Goal: Task Accomplishment & Management: Use online tool/utility

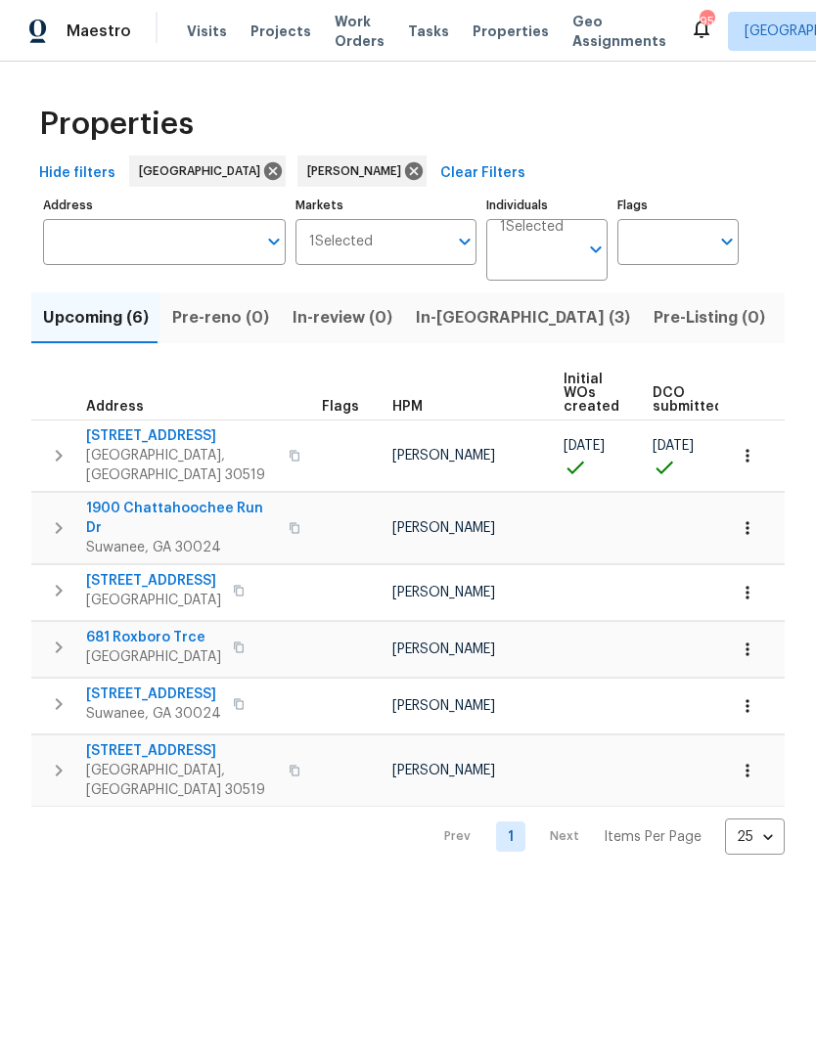
click at [453, 331] on span "In-reno (3)" at bounding box center [523, 317] width 214 height 27
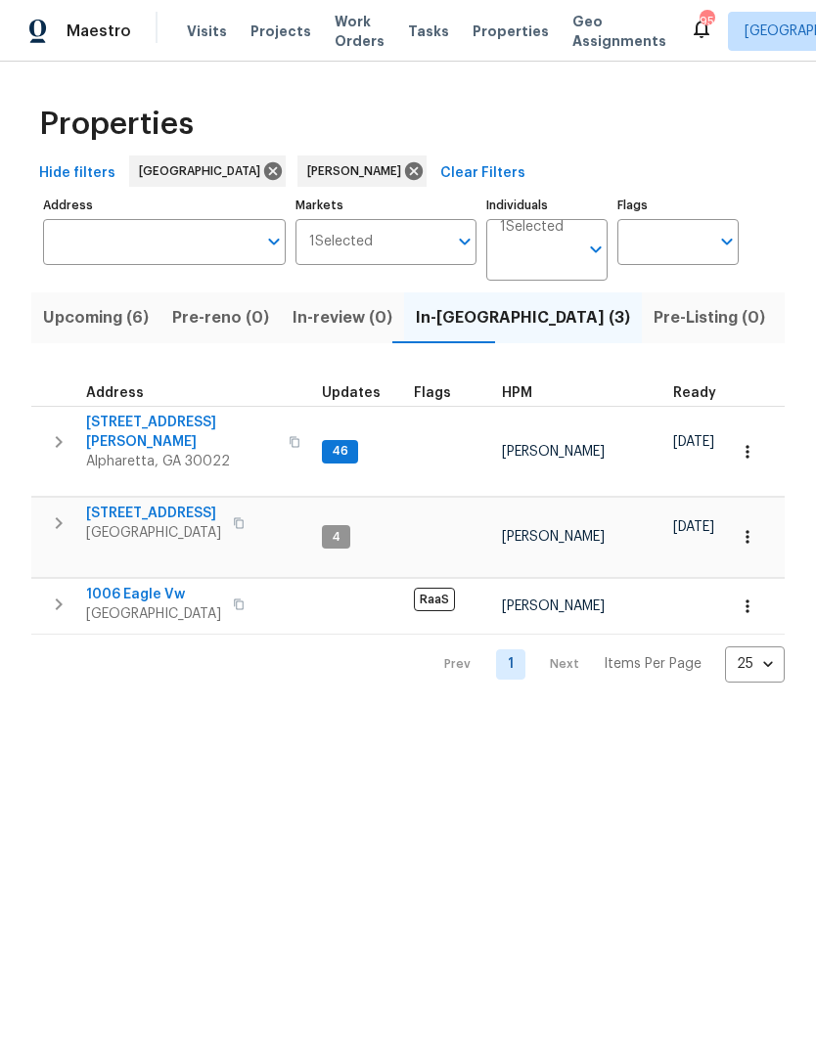
click at [196, 504] on span "6105 Crystal Cove Trl" at bounding box center [153, 514] width 135 height 20
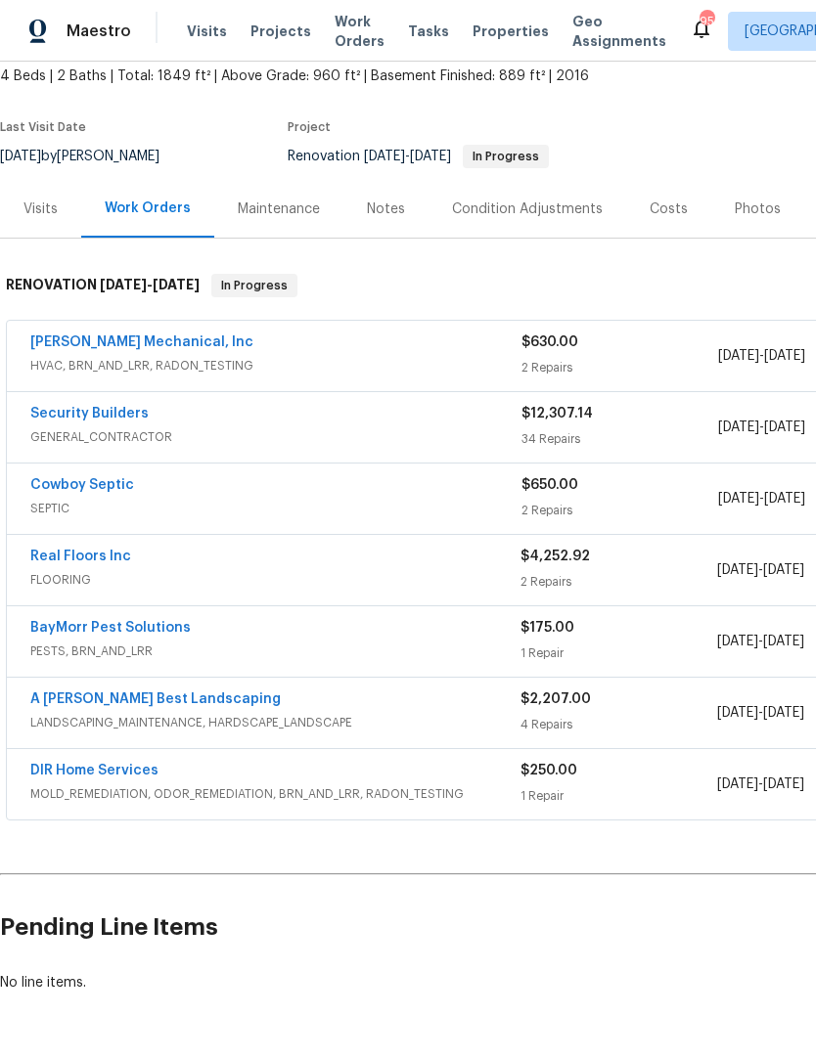
scroll to position [116, 0]
click at [389, 215] on div "Notes" at bounding box center [386, 209] width 38 height 20
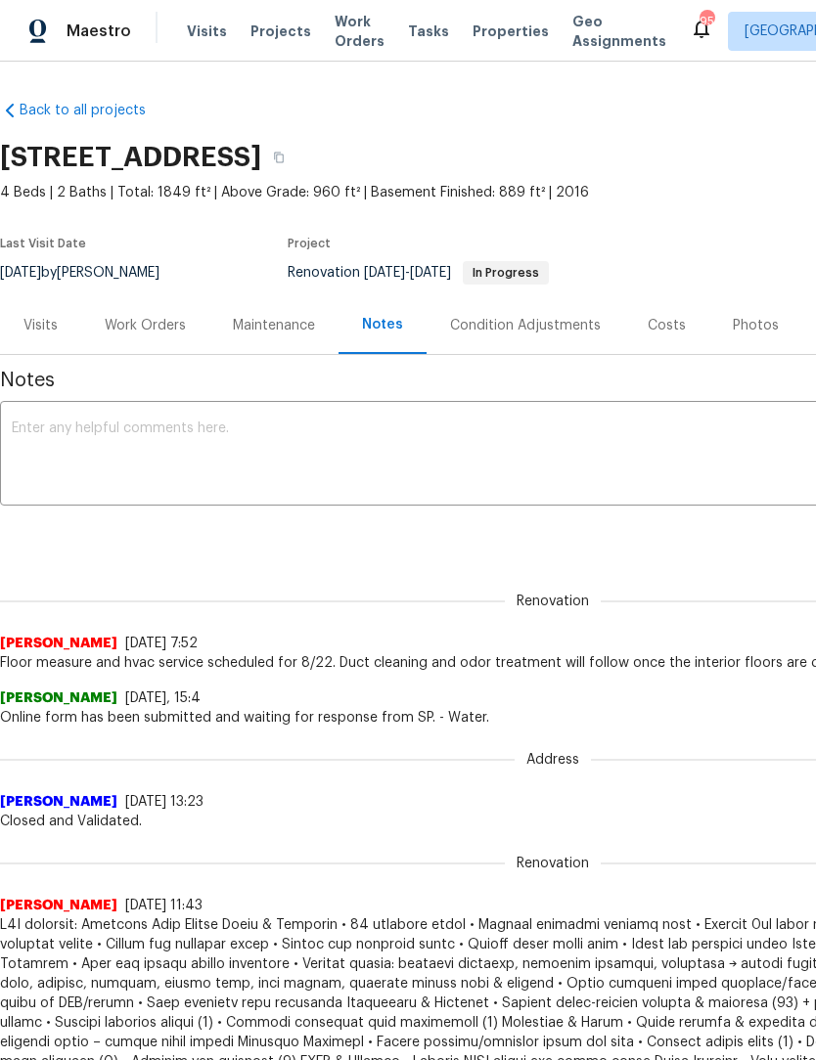
click at [252, 439] on textarea at bounding box center [552, 455] width 1081 height 68
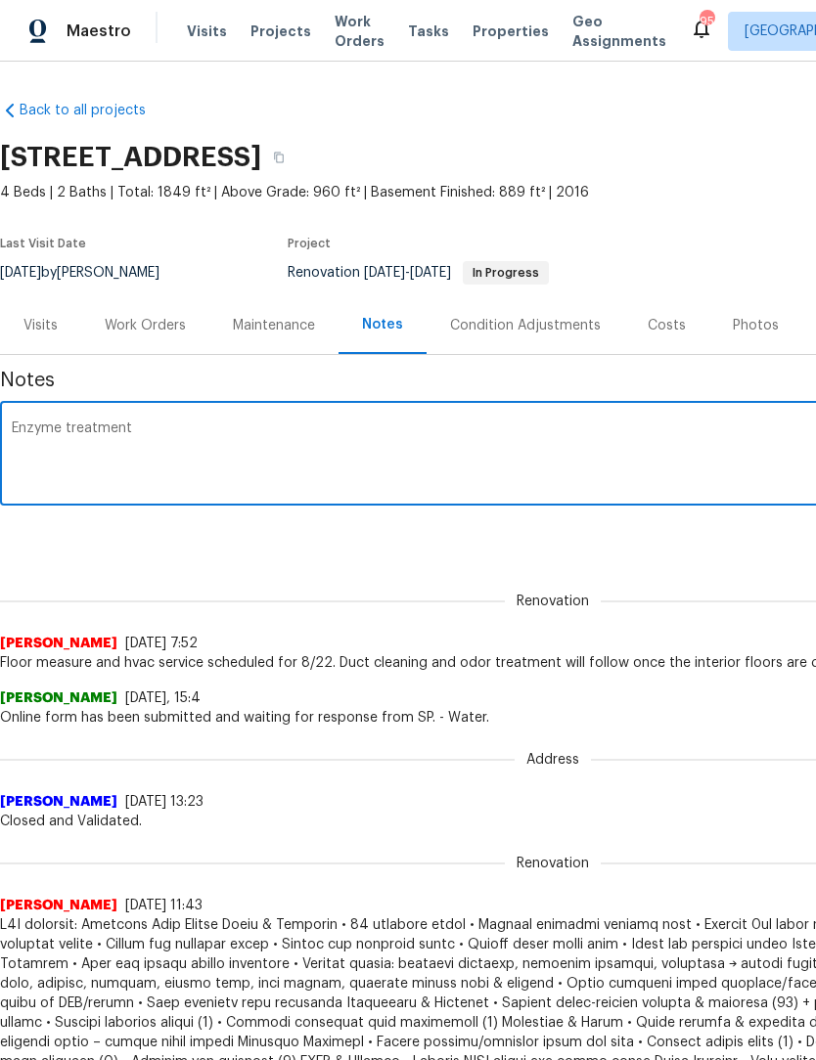
click at [27, 425] on textarea "Enzyme treatment" at bounding box center [552, 455] width 1081 height 68
click at [224, 431] on textarea "Odor enzyme treatment" at bounding box center [552, 455] width 1081 height 68
click at [12, 417] on div "Odor enzyme treatment scheduled for Thursday 8/28 x ​" at bounding box center [552, 456] width 1105 height 100
click at [20, 425] on textarea "Odor enzyme treatment scheduled for Thursday 8/28" at bounding box center [552, 455] width 1081 height 68
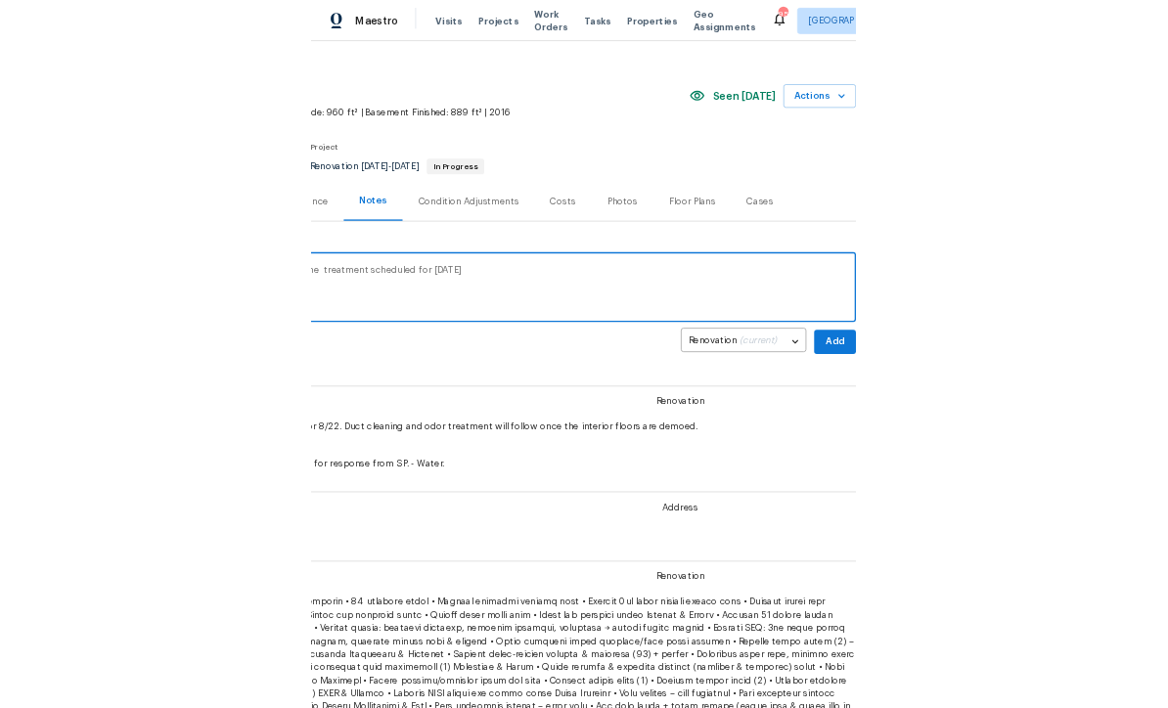
scroll to position [23, 289]
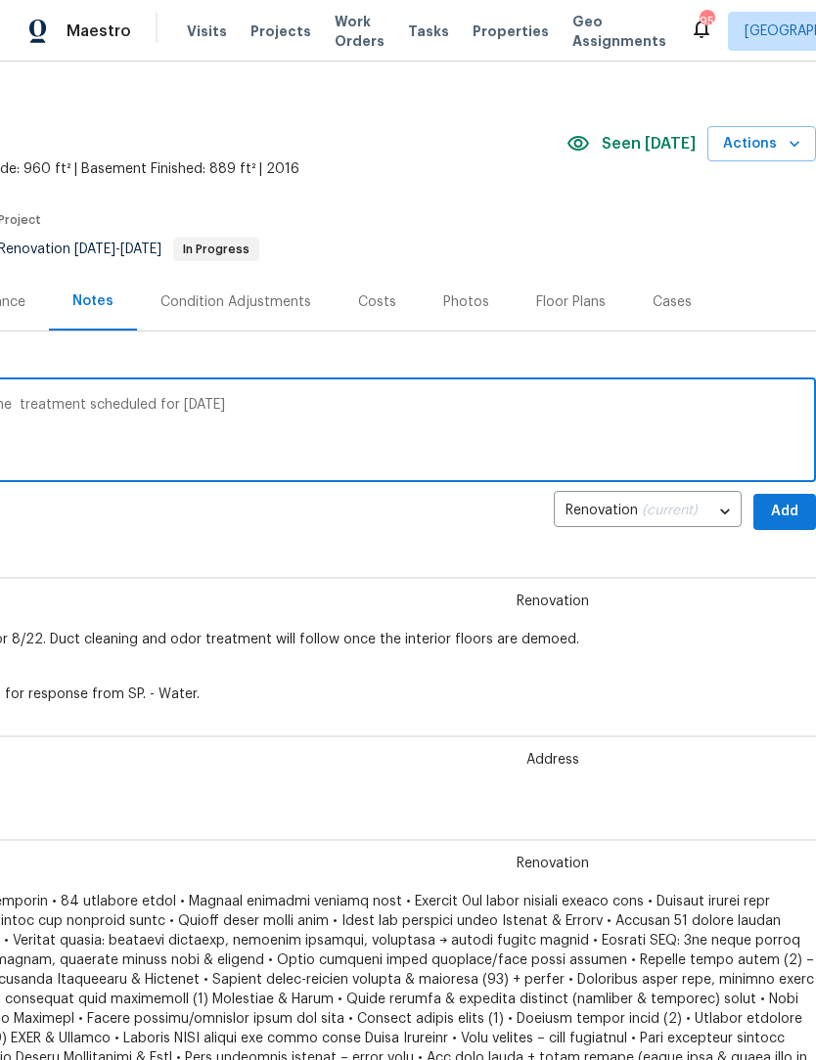
type textarea "Pest control scheduled 8/22, Odor enzyme treatment scheduled for Thursday 8/28"
click at [787, 517] on span "Add" at bounding box center [784, 512] width 31 height 24
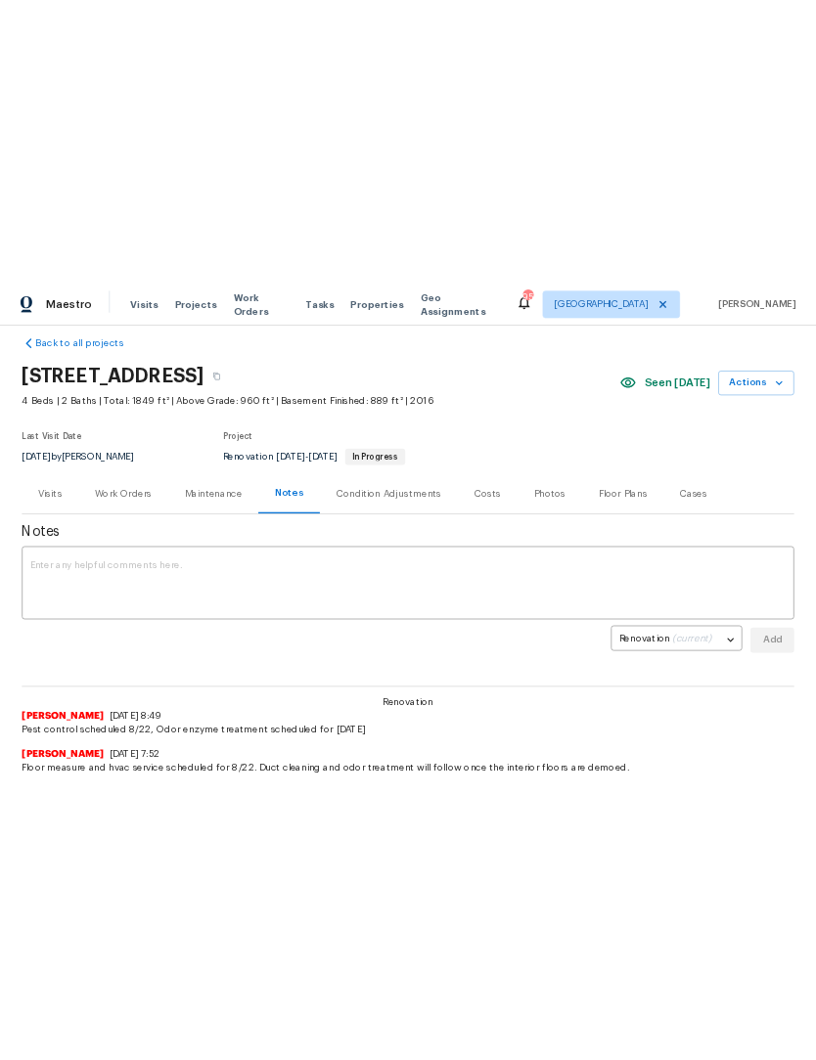
scroll to position [23, 0]
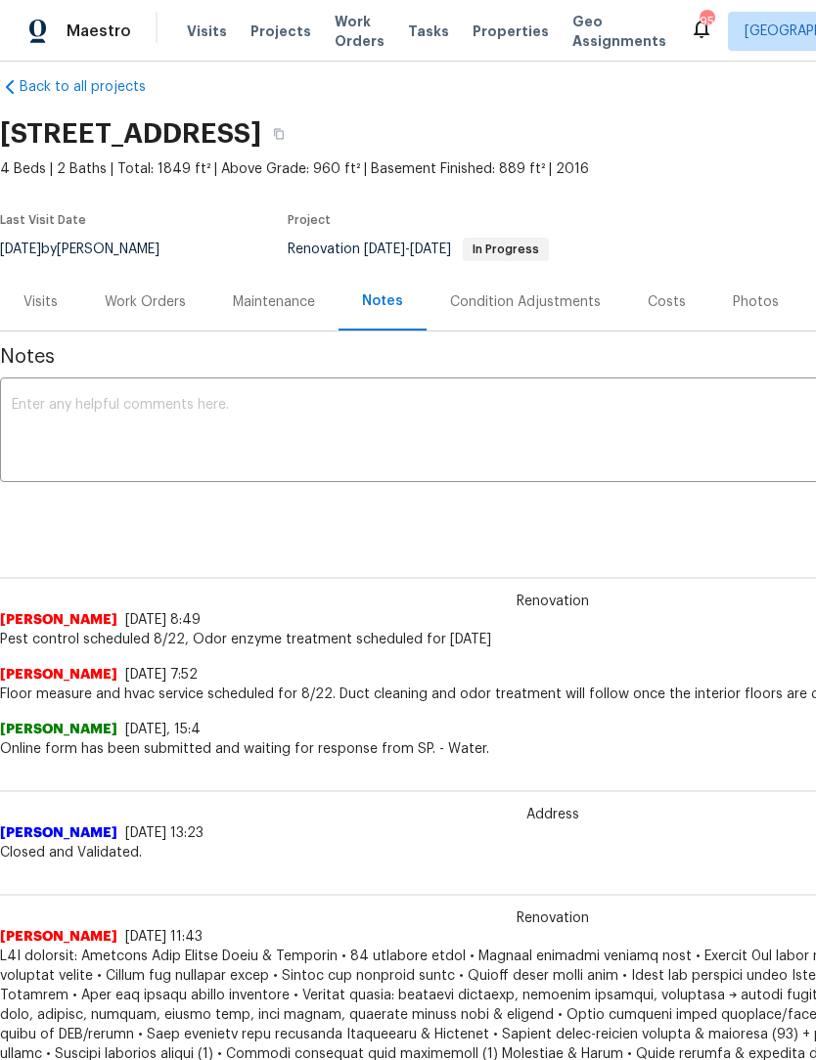
click at [802, 215] on section "6105 Crystal Cove Trl, Gainesville, GA 30506 4 Beds | 2 Baths | Total: 1849 ft²…" at bounding box center [552, 191] width 1105 height 164
click at [334, 48] on span "Work Orders" at bounding box center [359, 31] width 50 height 39
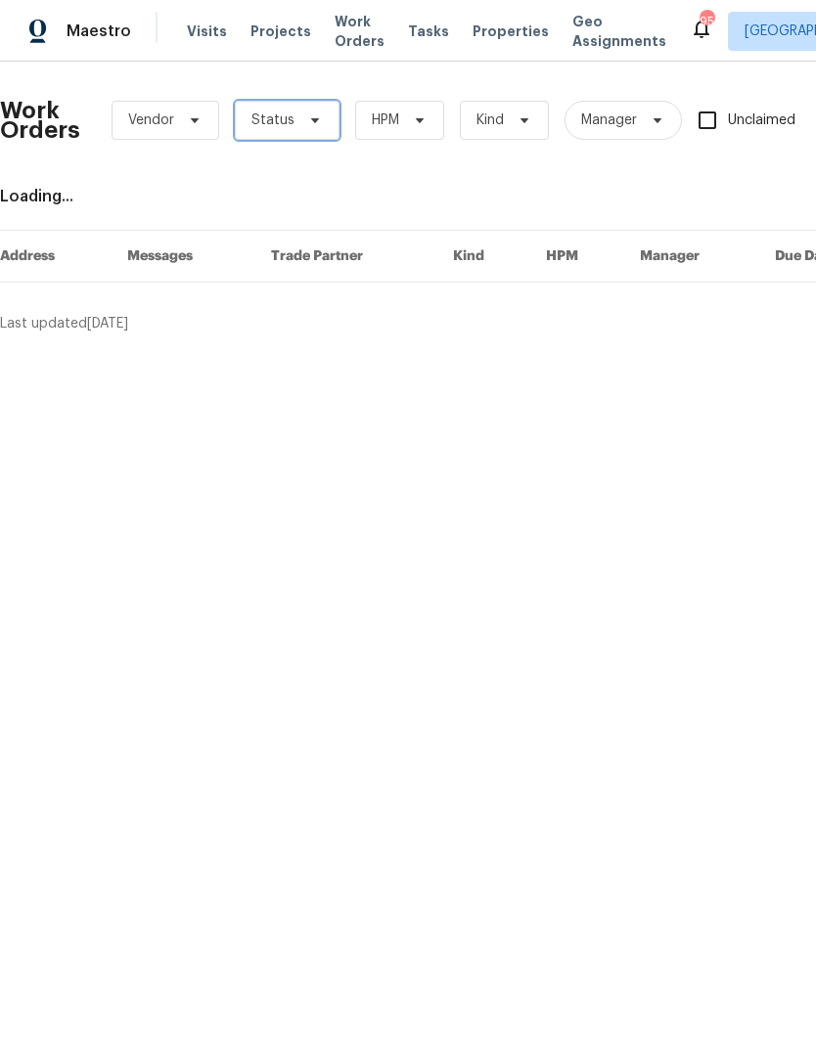
click at [329, 119] on span "Status" at bounding box center [287, 120] width 105 height 39
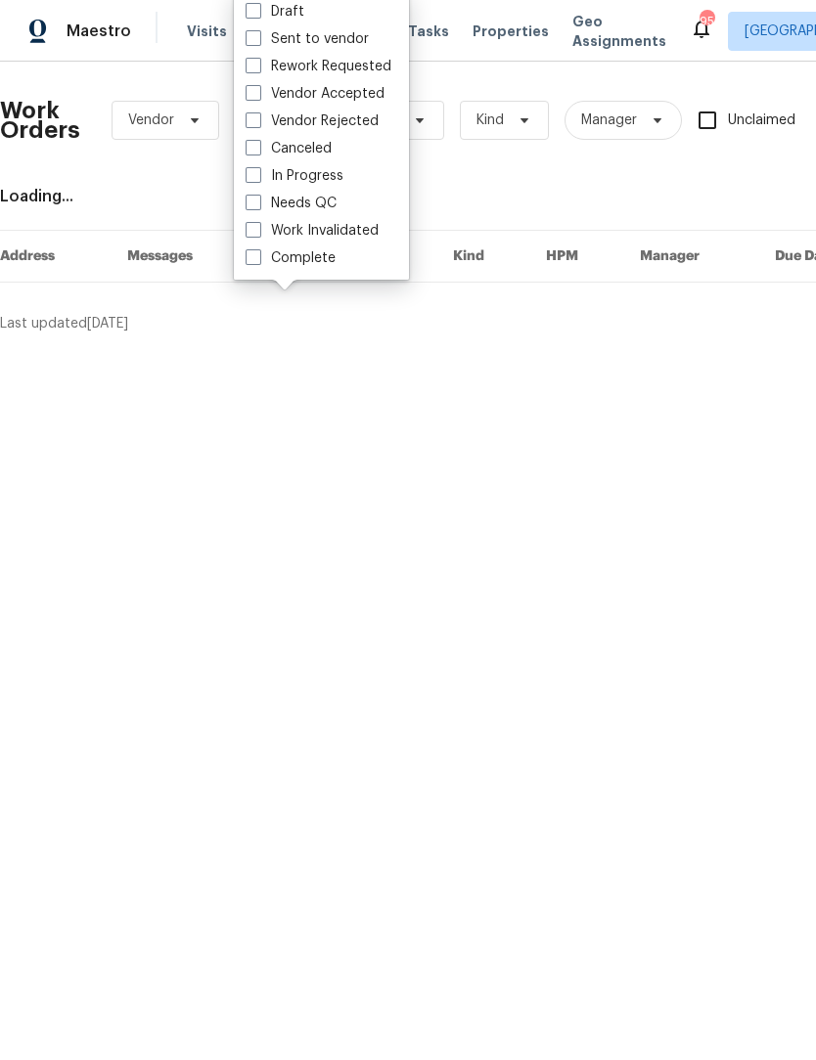
click at [260, 202] on span at bounding box center [253, 203] width 16 height 16
click at [258, 202] on input "Needs QC" at bounding box center [251, 200] width 13 height 13
checkbox input "true"
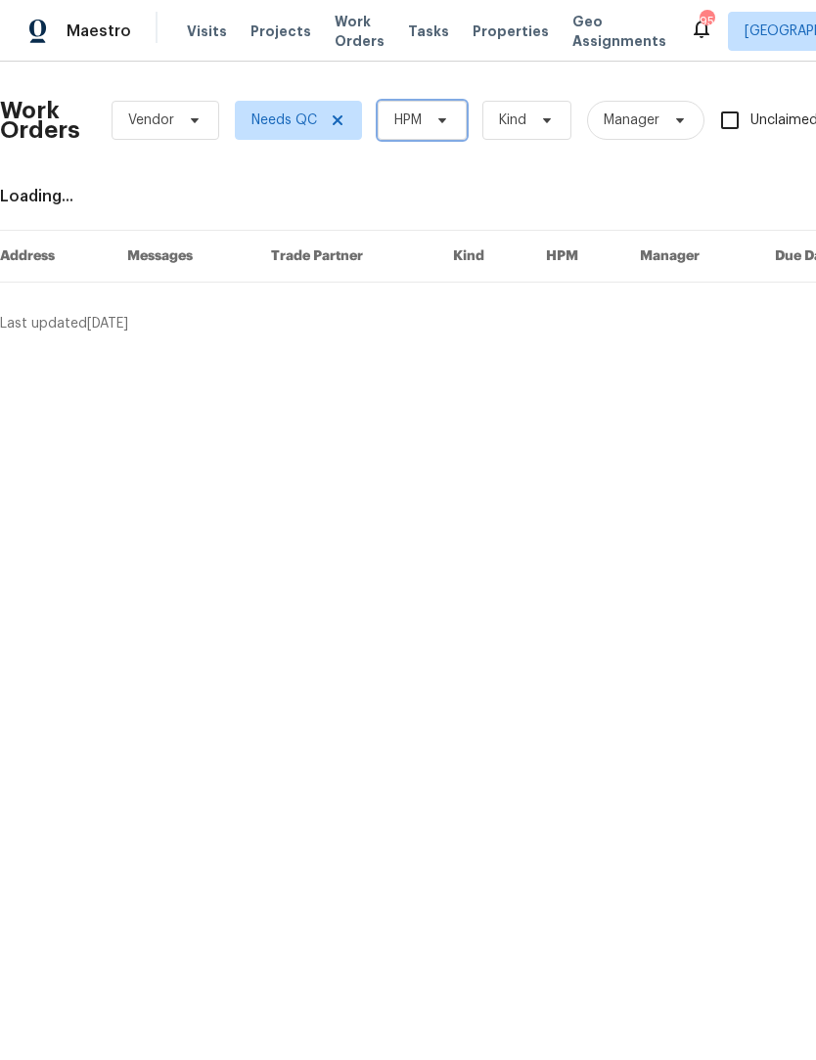
click at [444, 121] on icon at bounding box center [442, 120] width 8 height 5
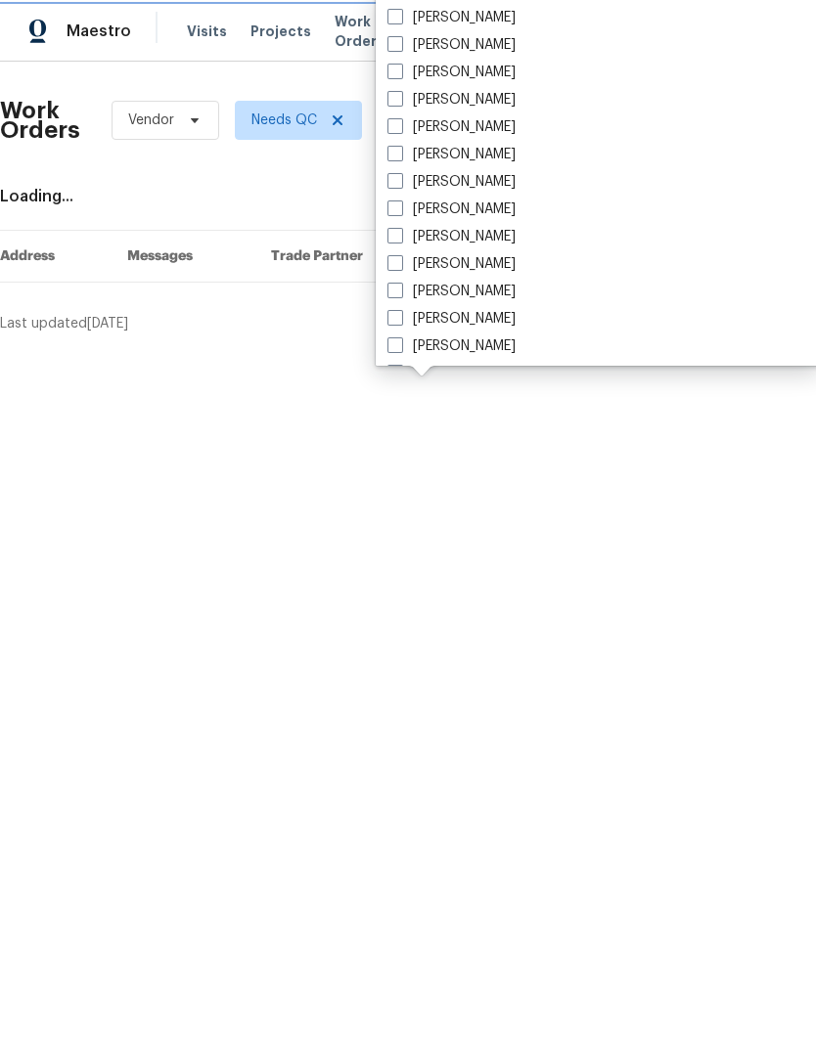
scroll to position [1226, 0]
click at [393, 214] on span at bounding box center [395, 208] width 16 height 16
click at [393, 212] on input "[PERSON_NAME]" at bounding box center [393, 205] width 13 height 13
checkbox input "true"
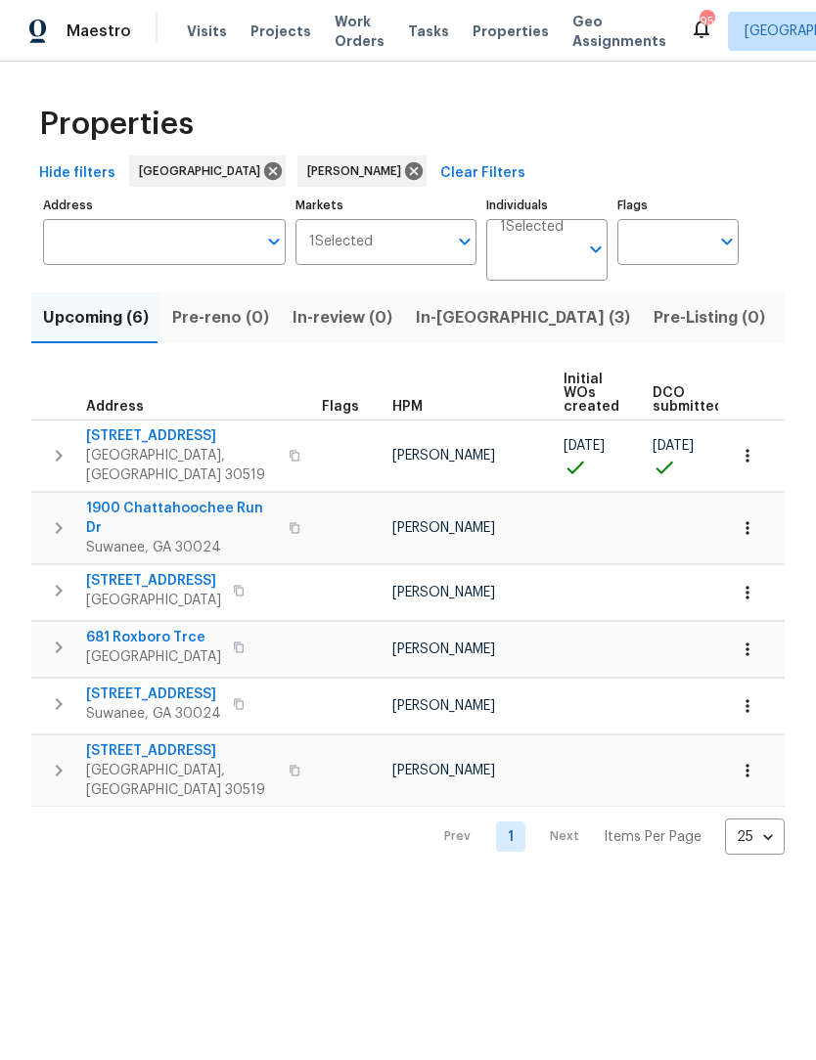
click at [443, 310] on span "In-reno (3)" at bounding box center [523, 317] width 214 height 27
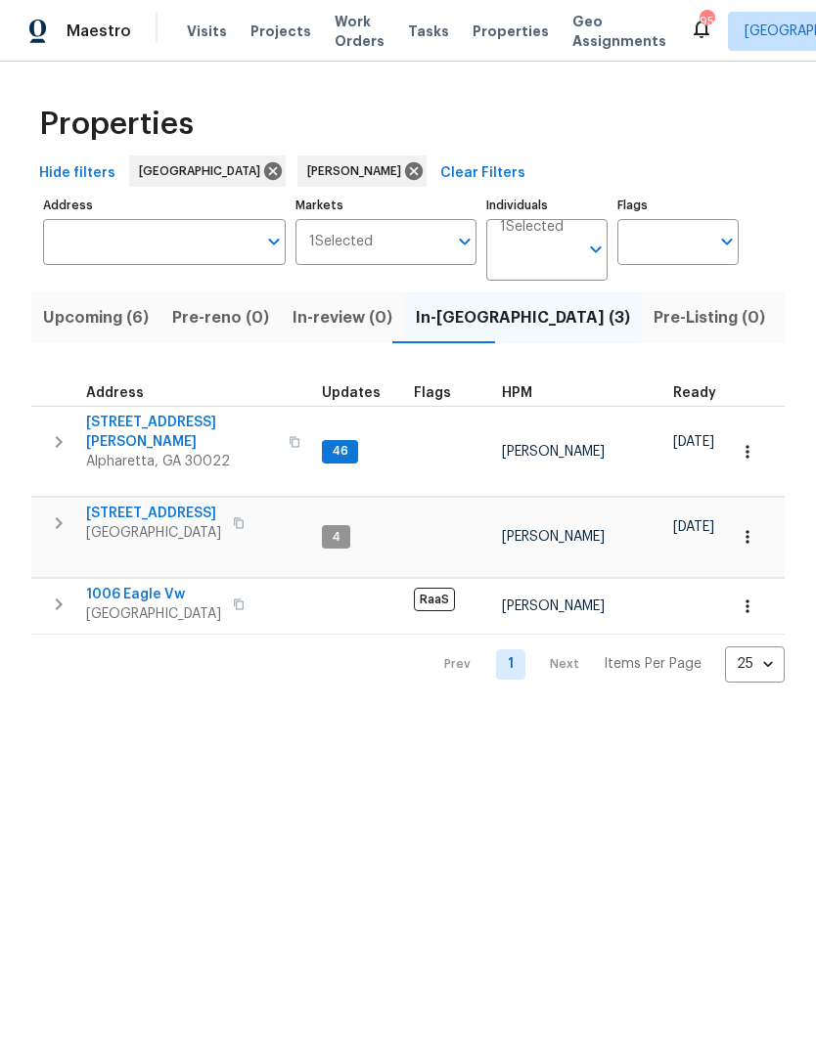
click at [110, 585] on span "1006 Eagle Vw" at bounding box center [153, 595] width 135 height 20
click at [107, 420] on span "10515 Colony Glen Dr" at bounding box center [181, 432] width 191 height 39
click at [788, 318] on span "Listed (13)" at bounding box center [828, 317] width 80 height 27
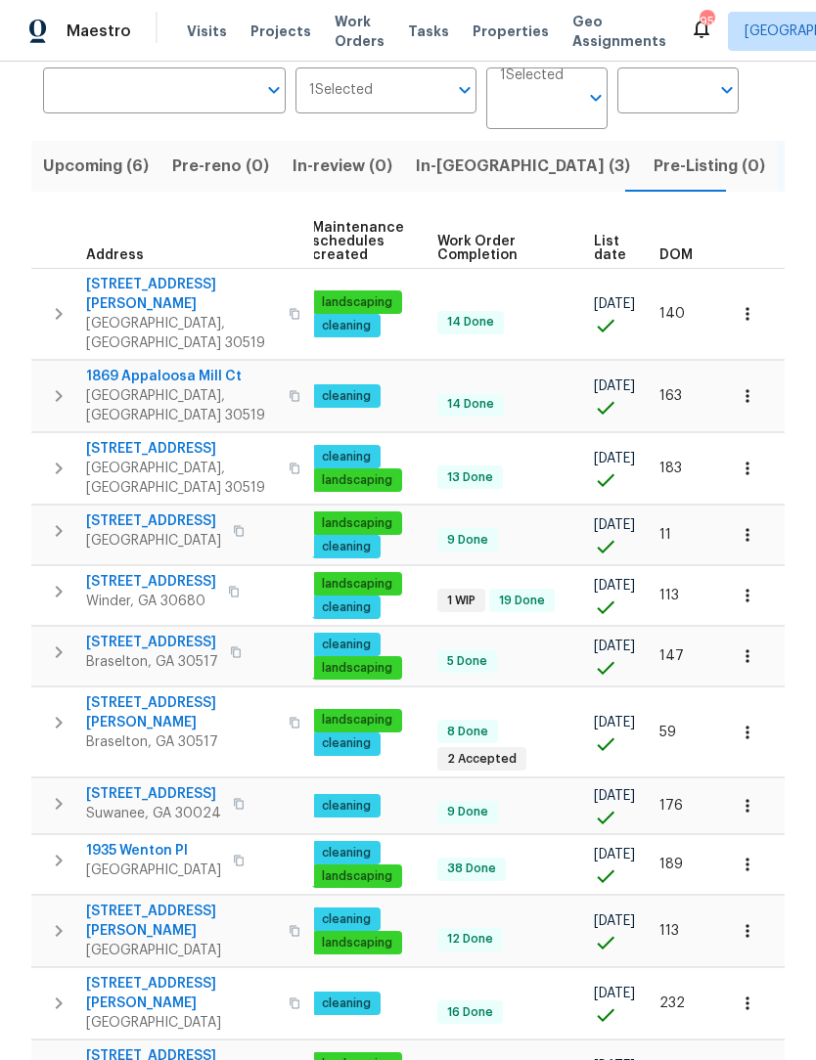
scroll to position [0, 252]
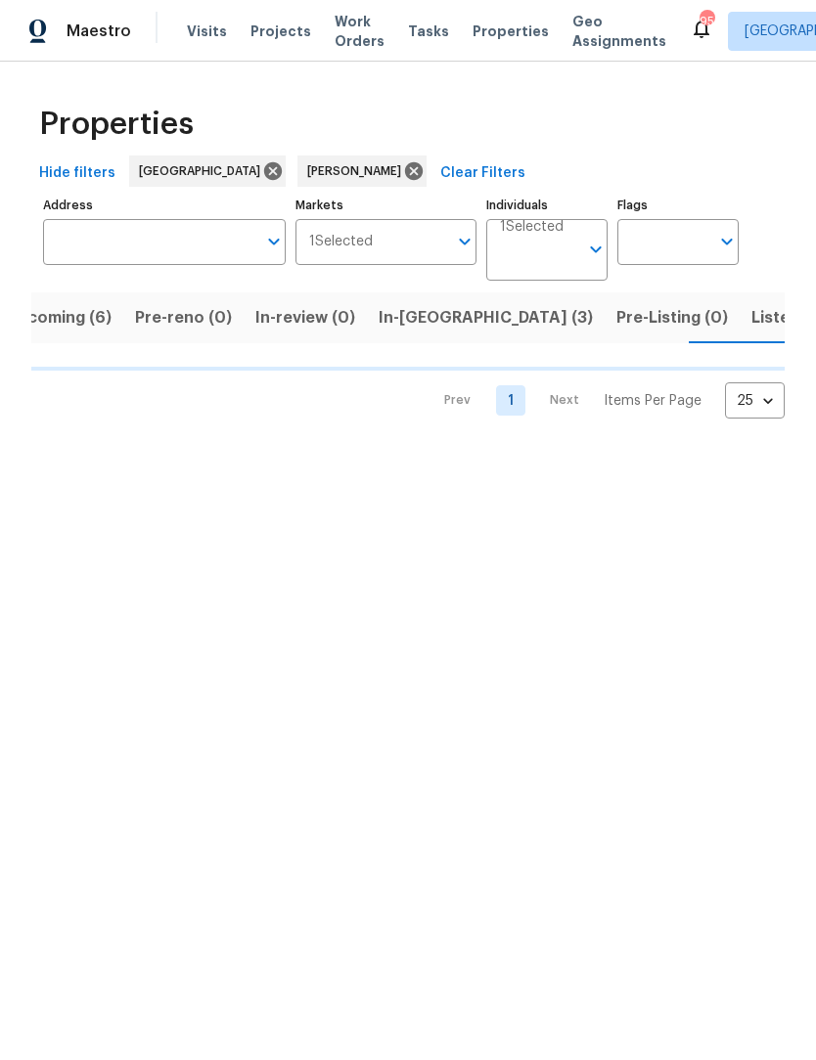
scroll to position [0, 38]
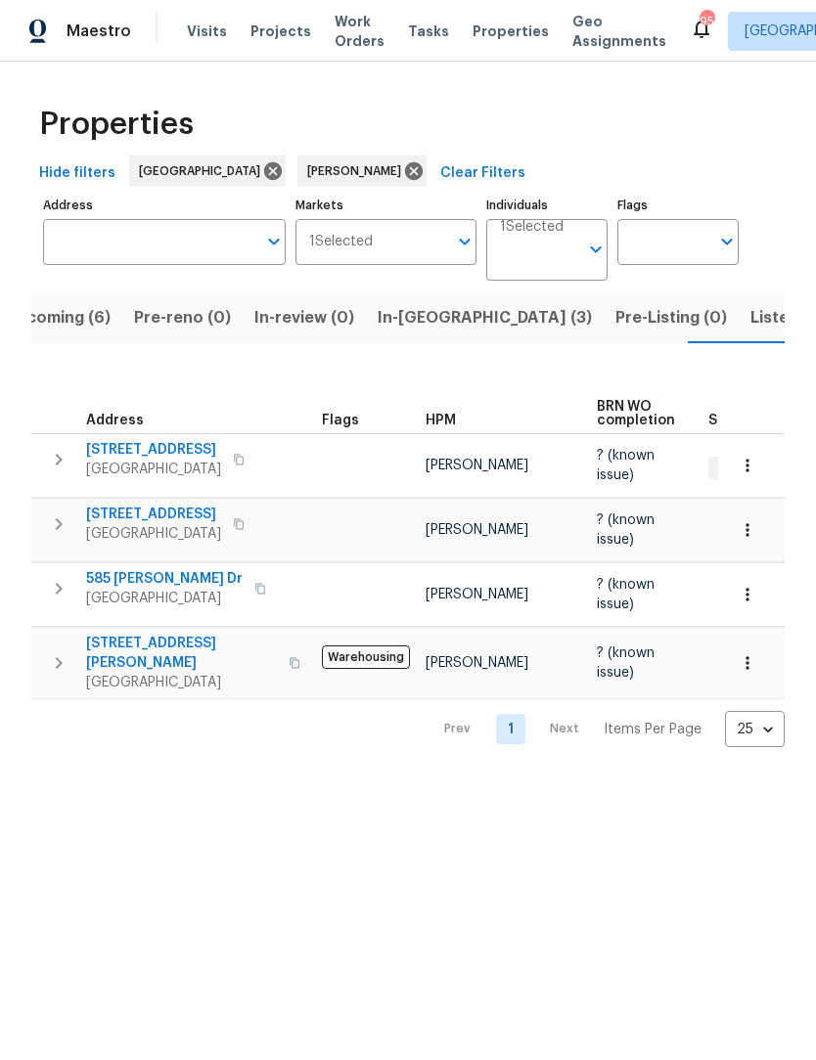
click at [750, 321] on span "Listed (13)" at bounding box center [790, 317] width 80 height 27
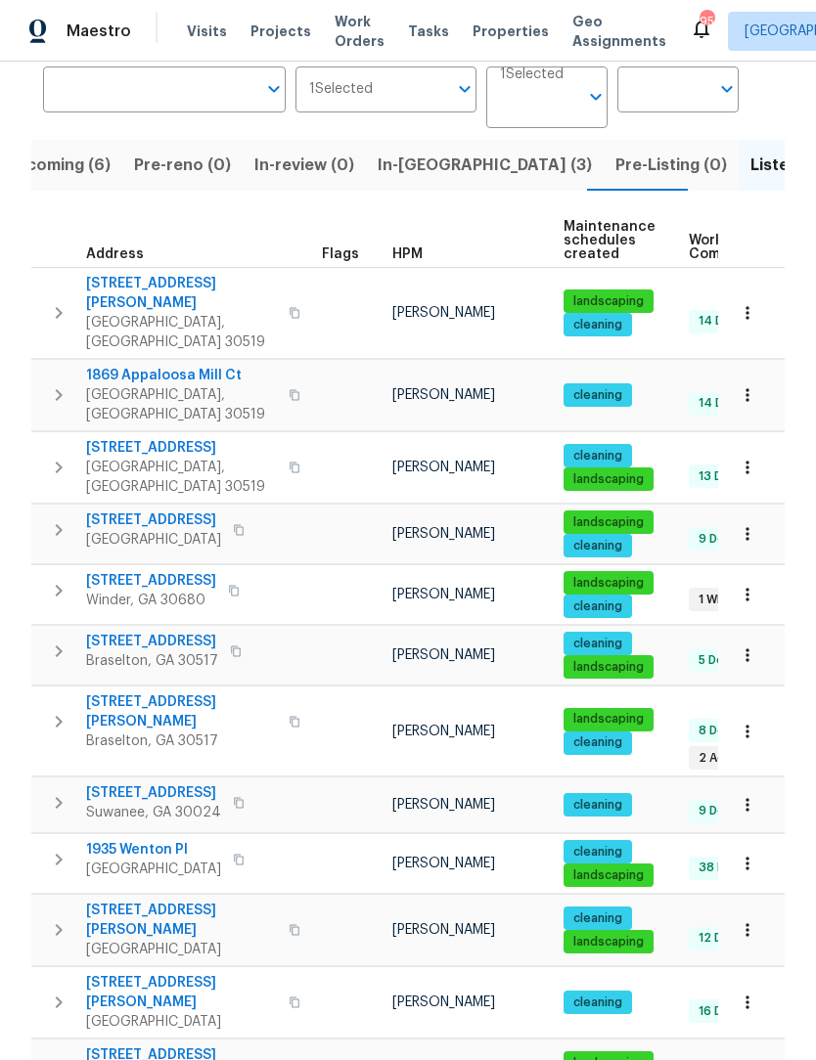
scroll to position [152, 0]
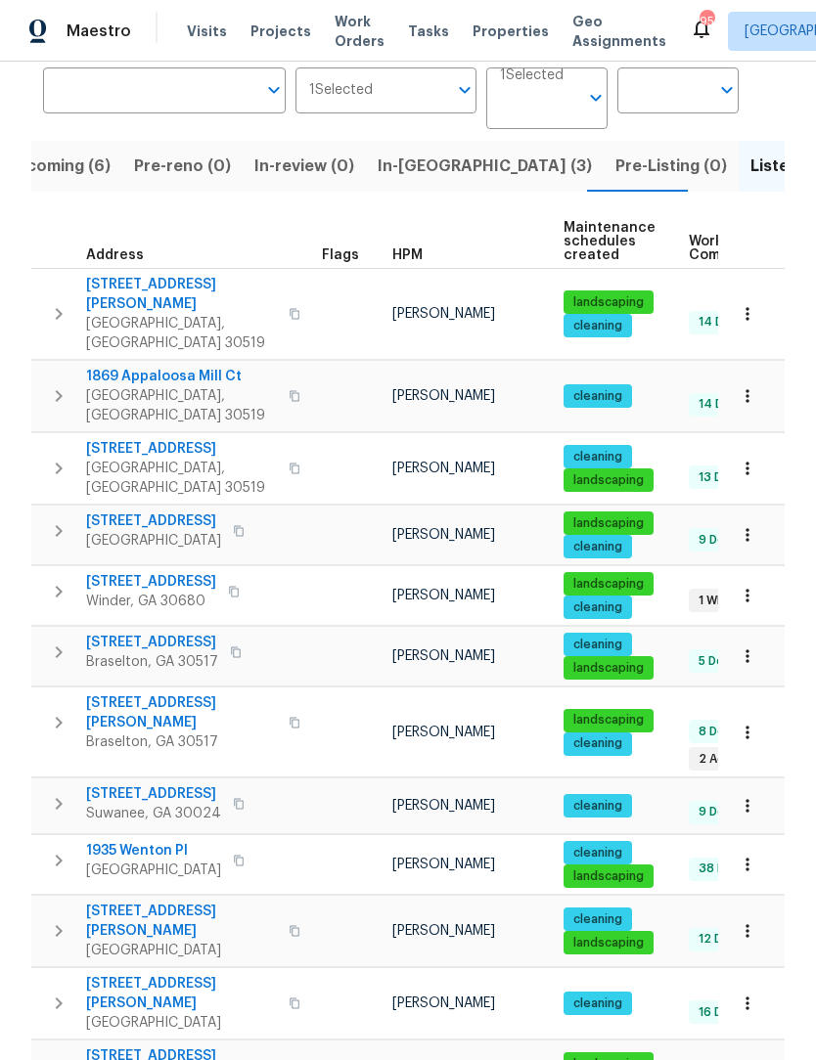
click at [176, 572] on span "[STREET_ADDRESS]" at bounding box center [151, 582] width 130 height 20
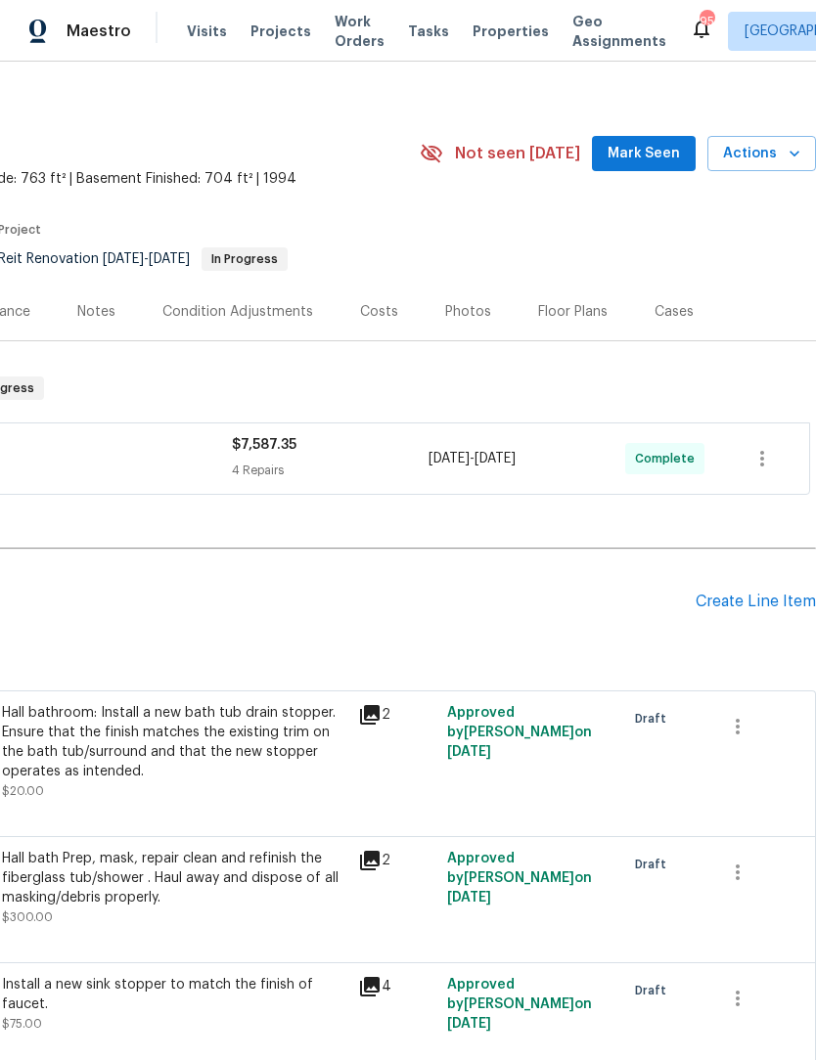
scroll to position [14, 289]
click at [675, 155] on span "Mark Seen" at bounding box center [643, 154] width 72 height 24
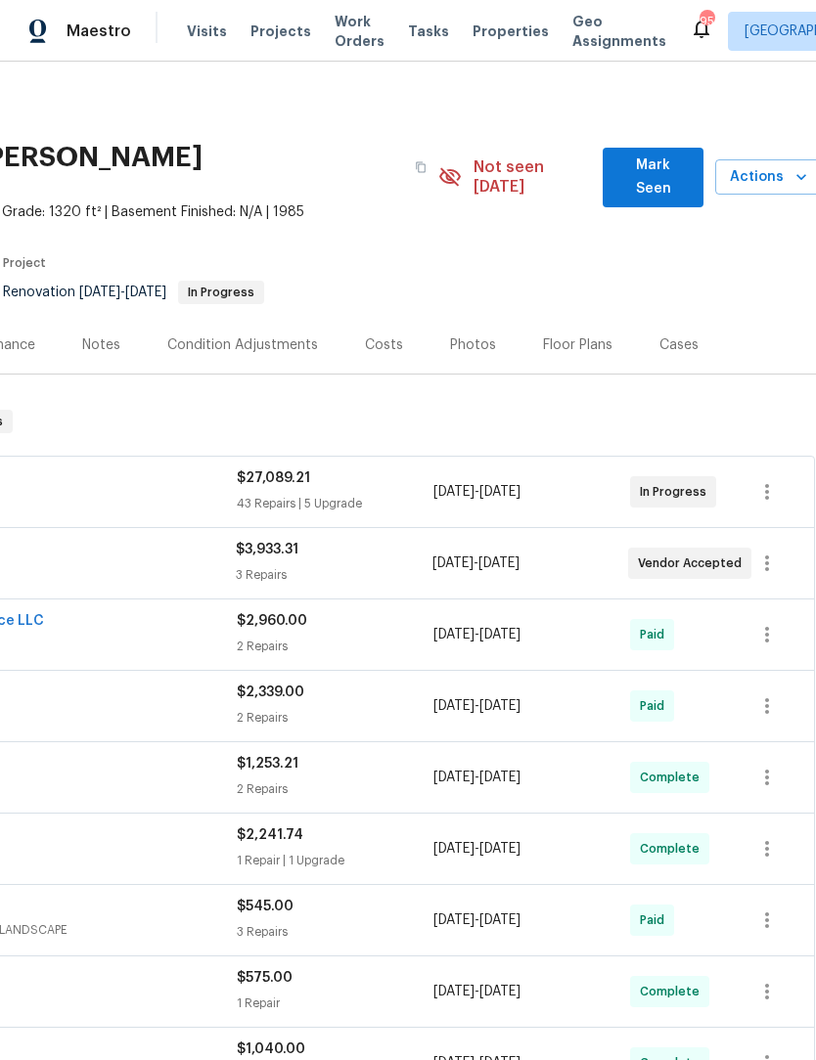
scroll to position [0, 285]
click at [680, 168] on span "Mark Seen" at bounding box center [652, 178] width 69 height 48
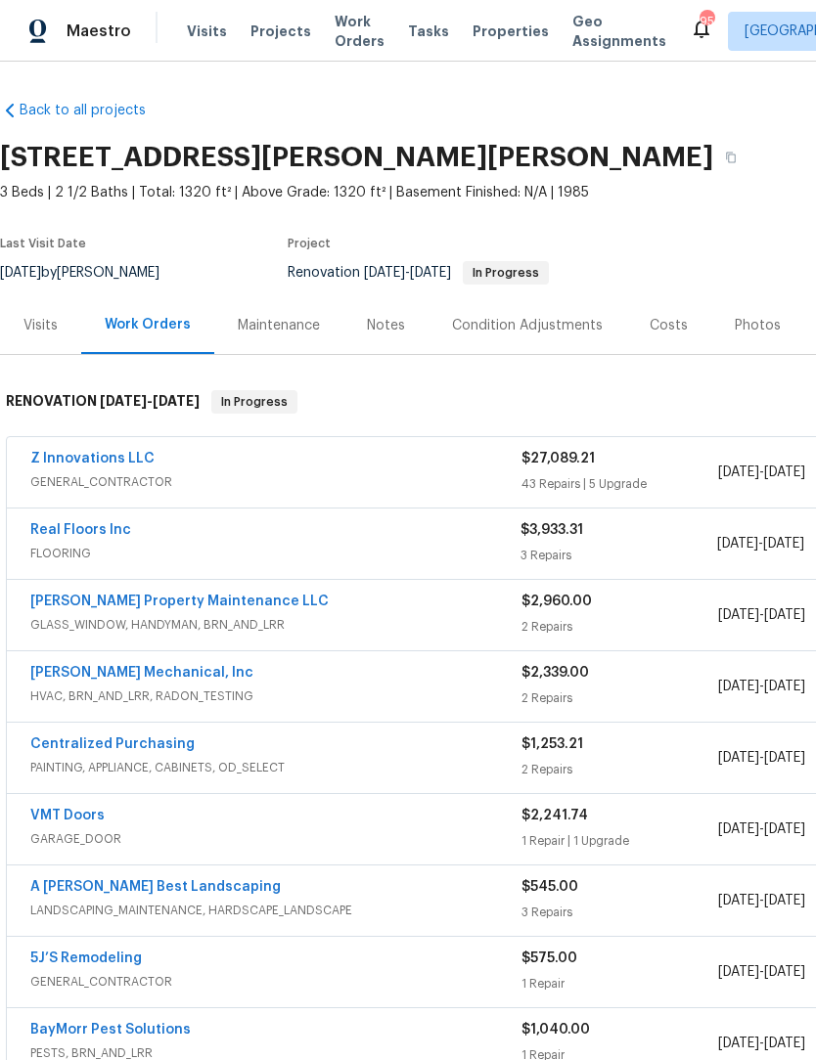
scroll to position [0, 0]
click at [387, 328] on div "Notes" at bounding box center [386, 326] width 38 height 20
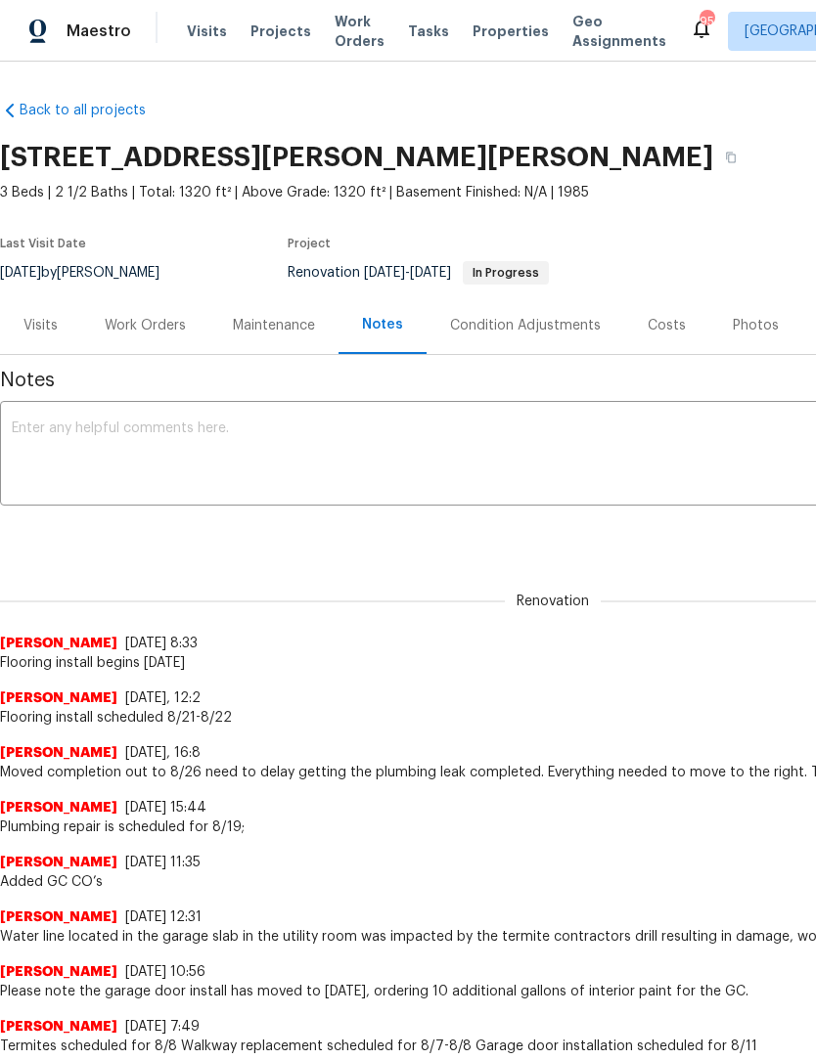
click at [323, 446] on textarea at bounding box center [552, 455] width 1081 height 68
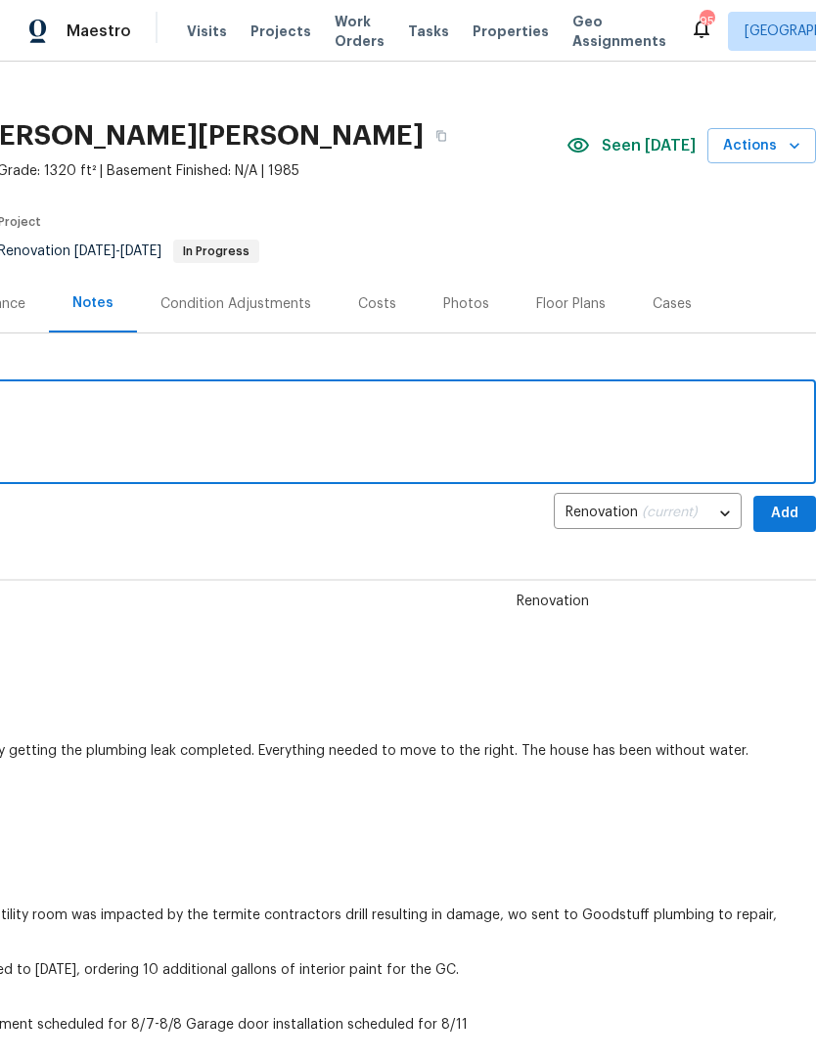
type textarea "Flooring will complete today."
click at [788, 507] on span "Add" at bounding box center [784, 514] width 31 height 24
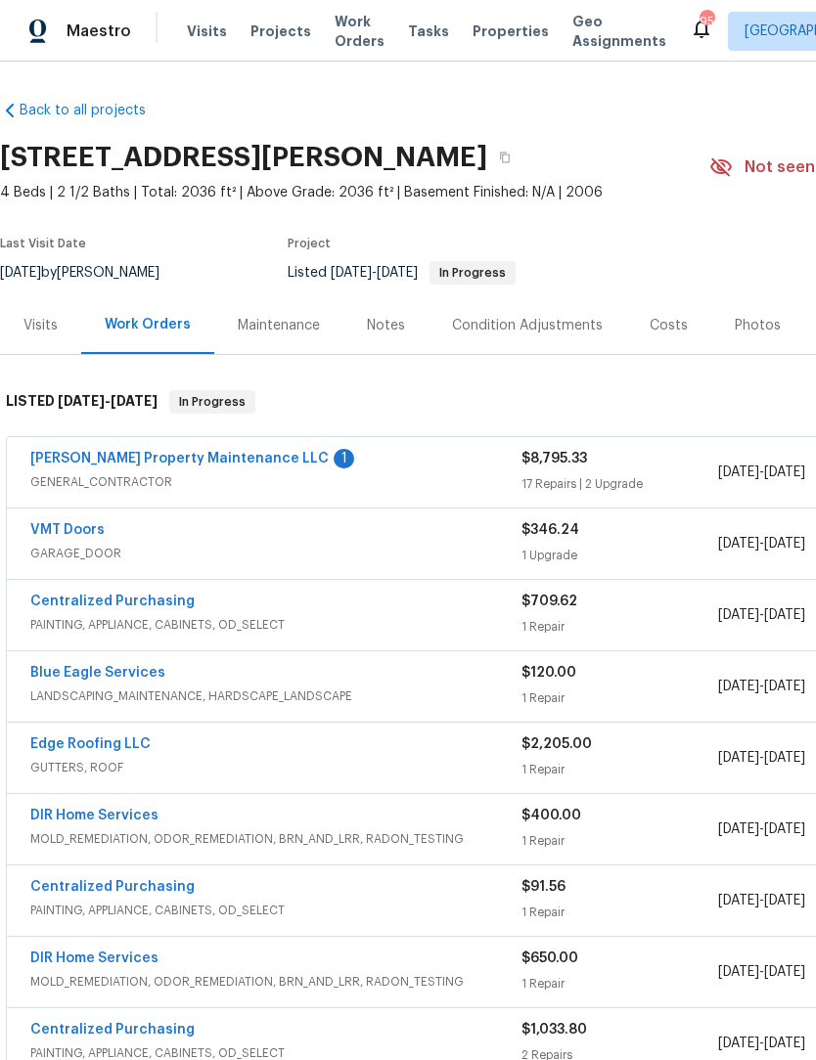
click at [224, 461] on link "[PERSON_NAME] Property Maintenance LLC" at bounding box center [179, 459] width 298 height 14
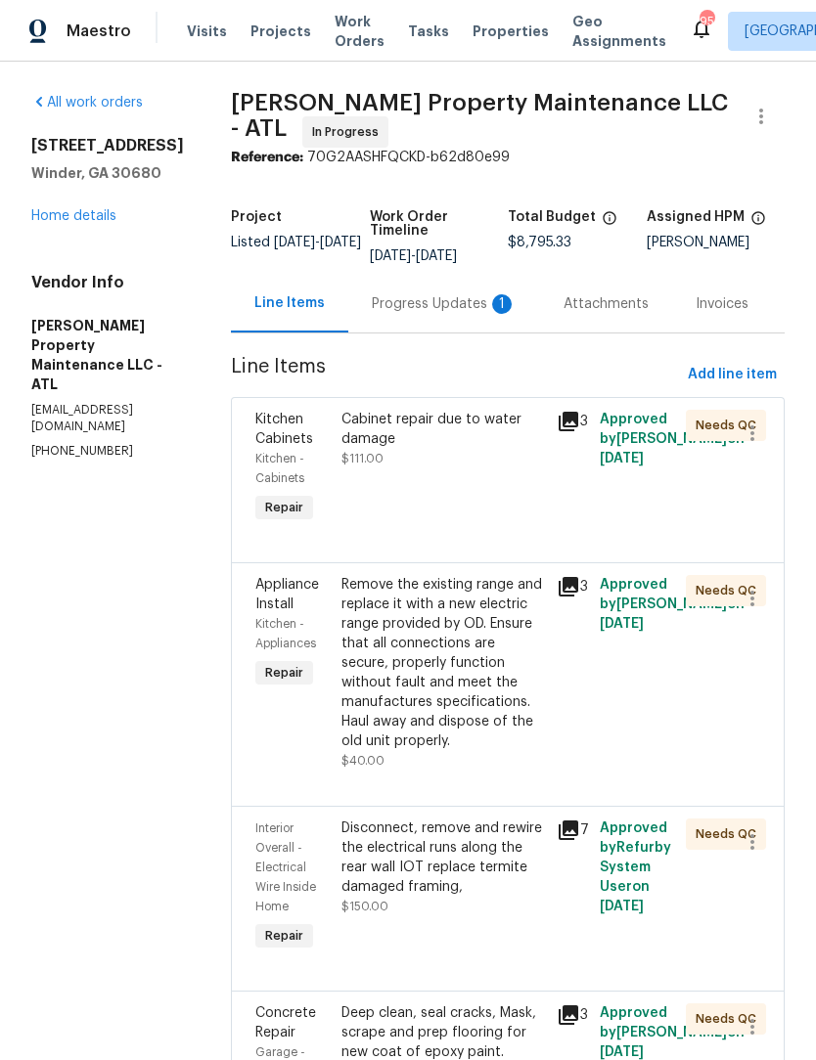
click at [467, 305] on div "Progress Updates 1" at bounding box center [444, 304] width 145 height 20
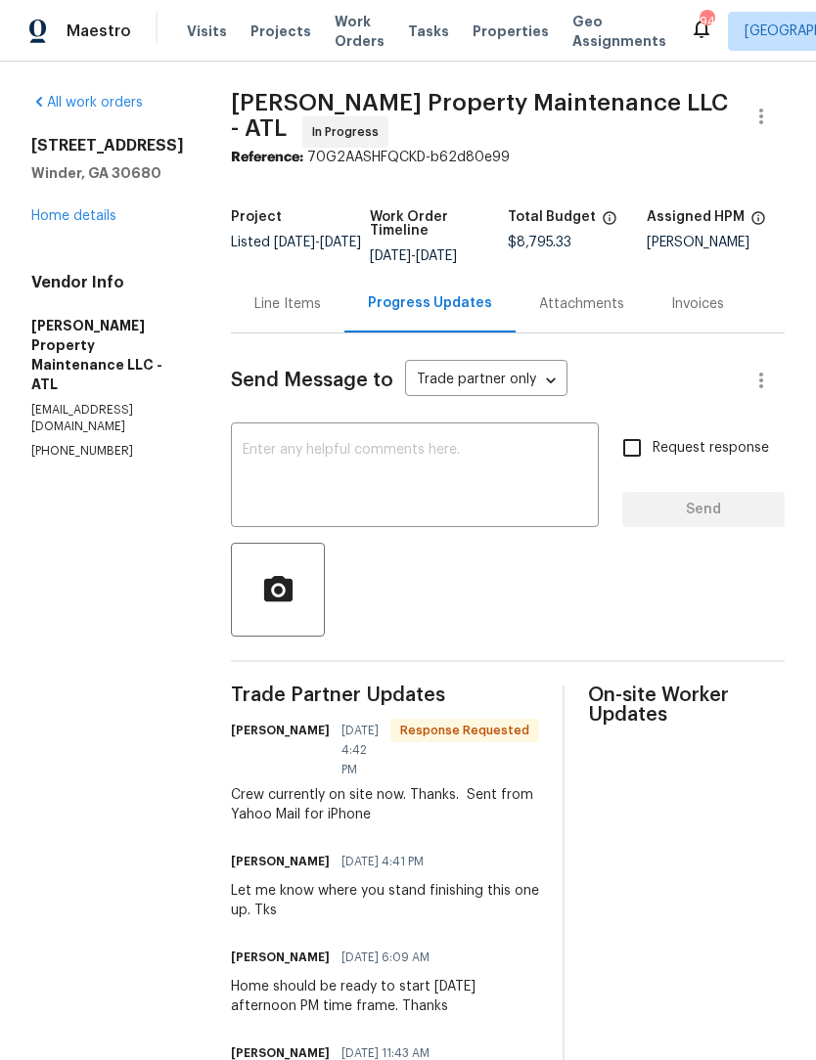
click at [506, 461] on textarea at bounding box center [415, 477] width 344 height 68
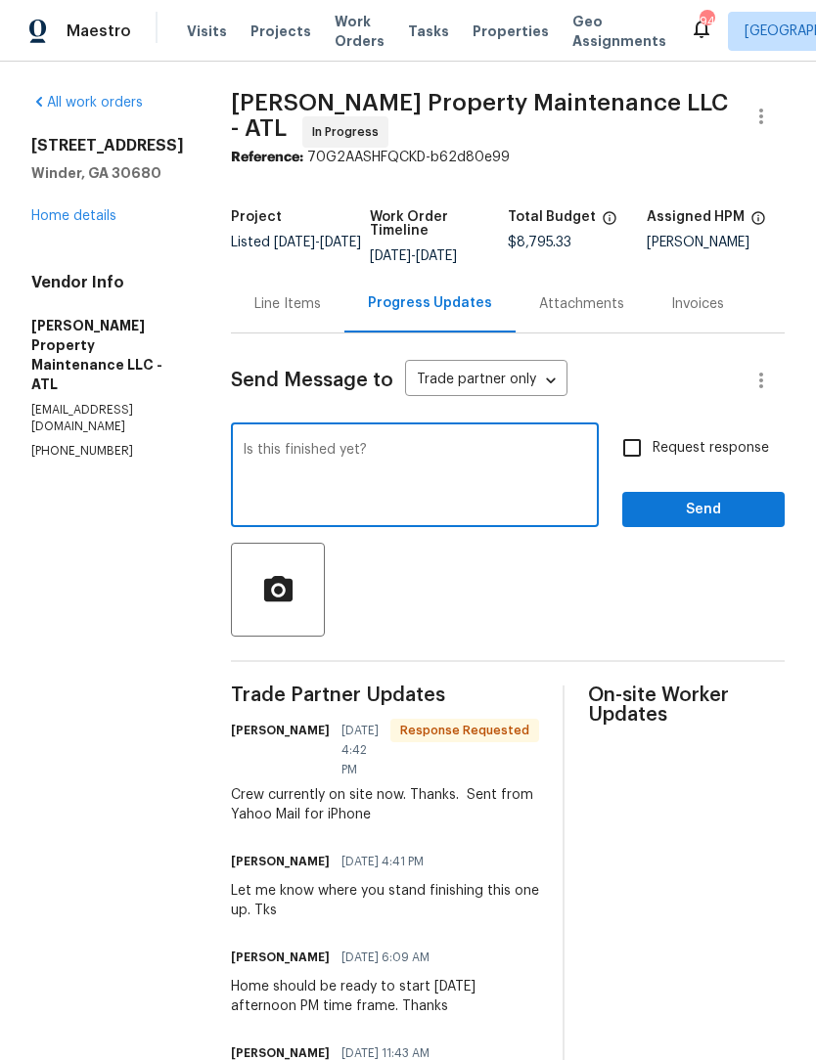
type textarea "Is this finished yet?"
click at [640, 448] on input "Request response" at bounding box center [631, 447] width 41 height 41
checkbox input "true"
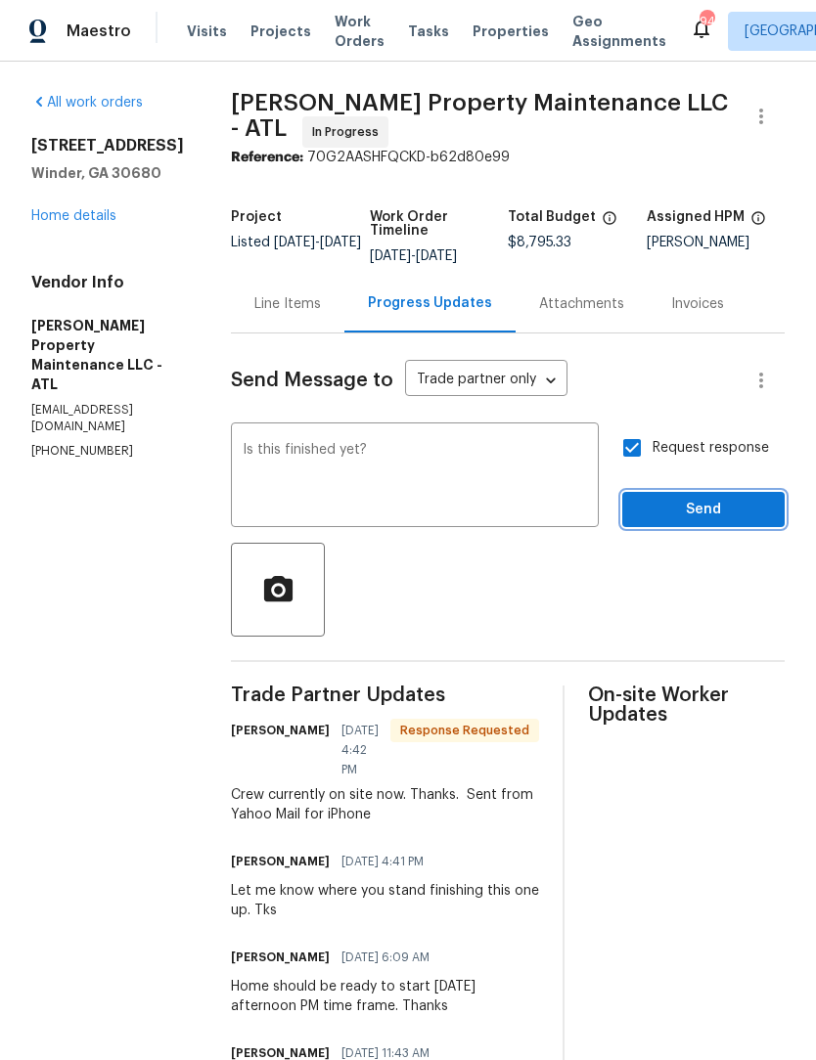
click at [697, 513] on span "Send" at bounding box center [703, 510] width 131 height 24
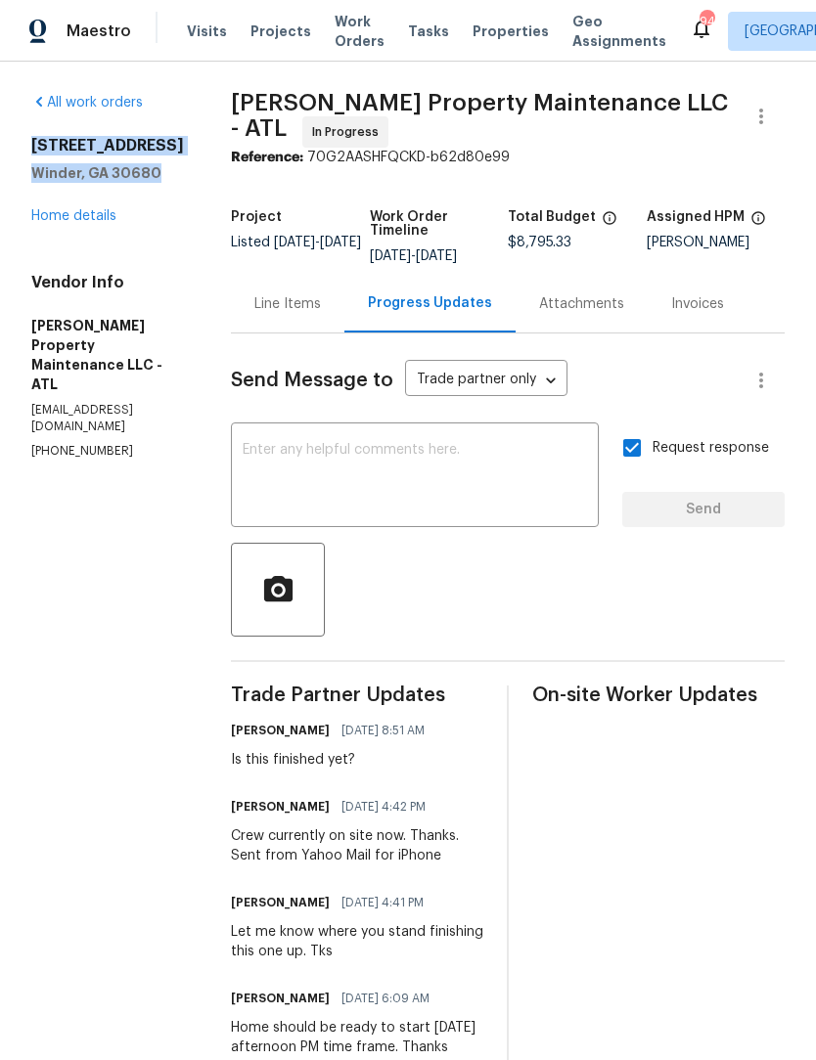
click at [318, 302] on div "Line Items" at bounding box center [287, 304] width 66 height 20
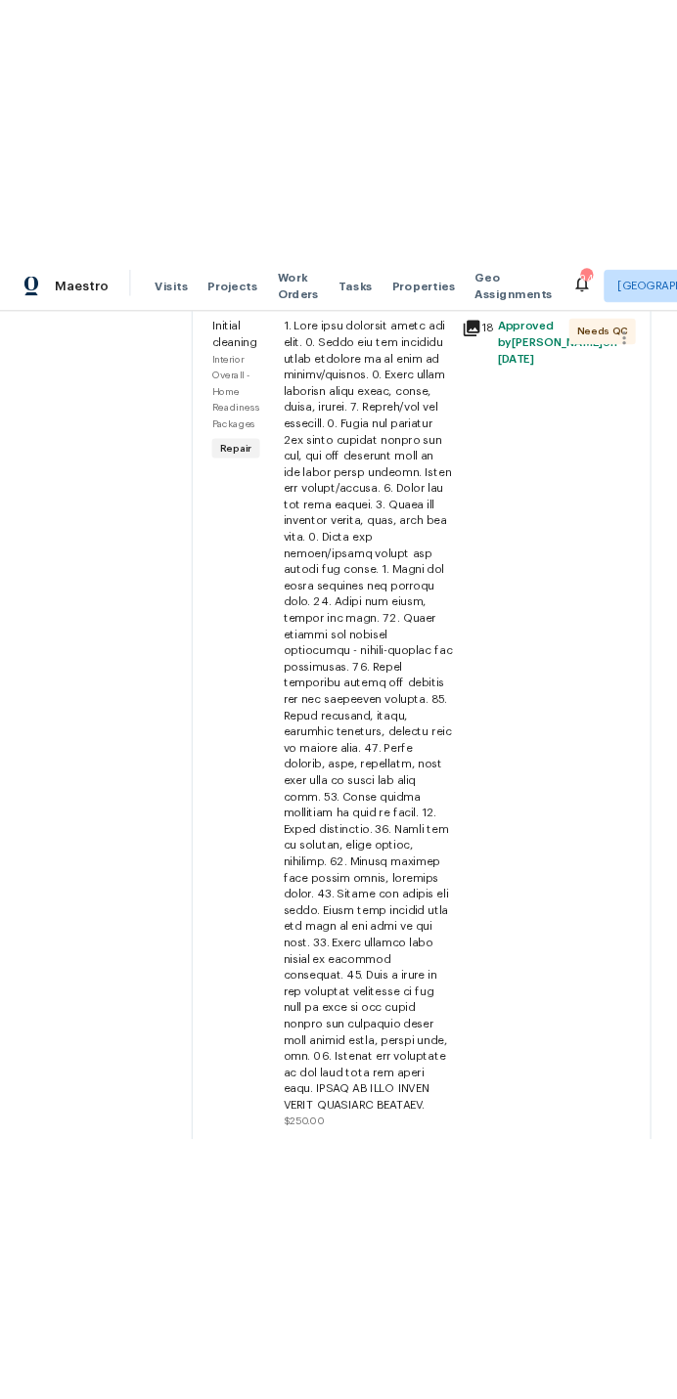
scroll to position [2330, 0]
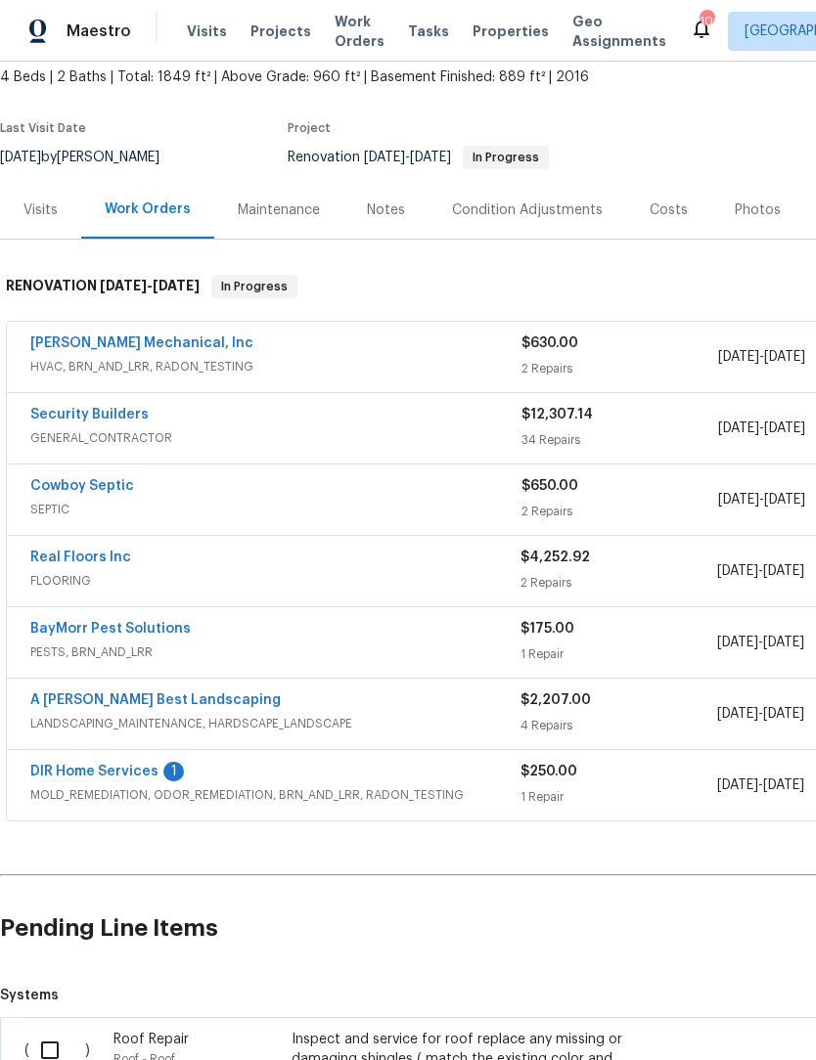
scroll to position [118, 0]
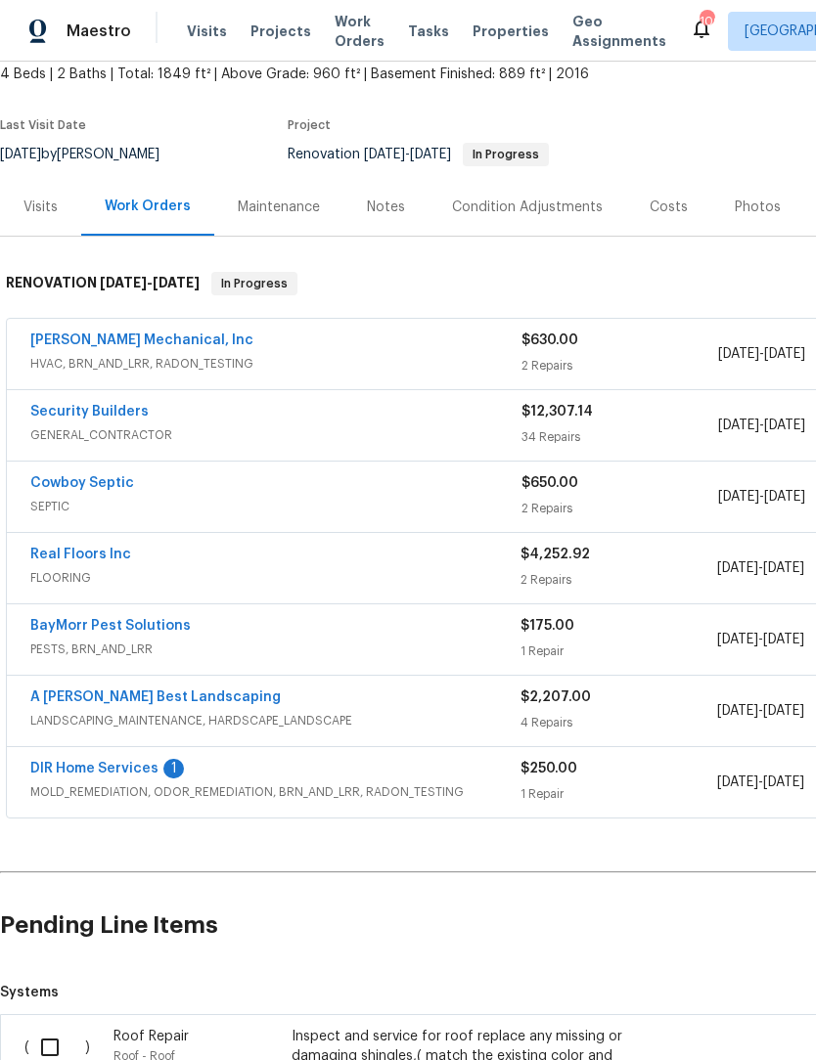
click at [106, 764] on link "DIR Home Services" at bounding box center [94, 769] width 128 height 14
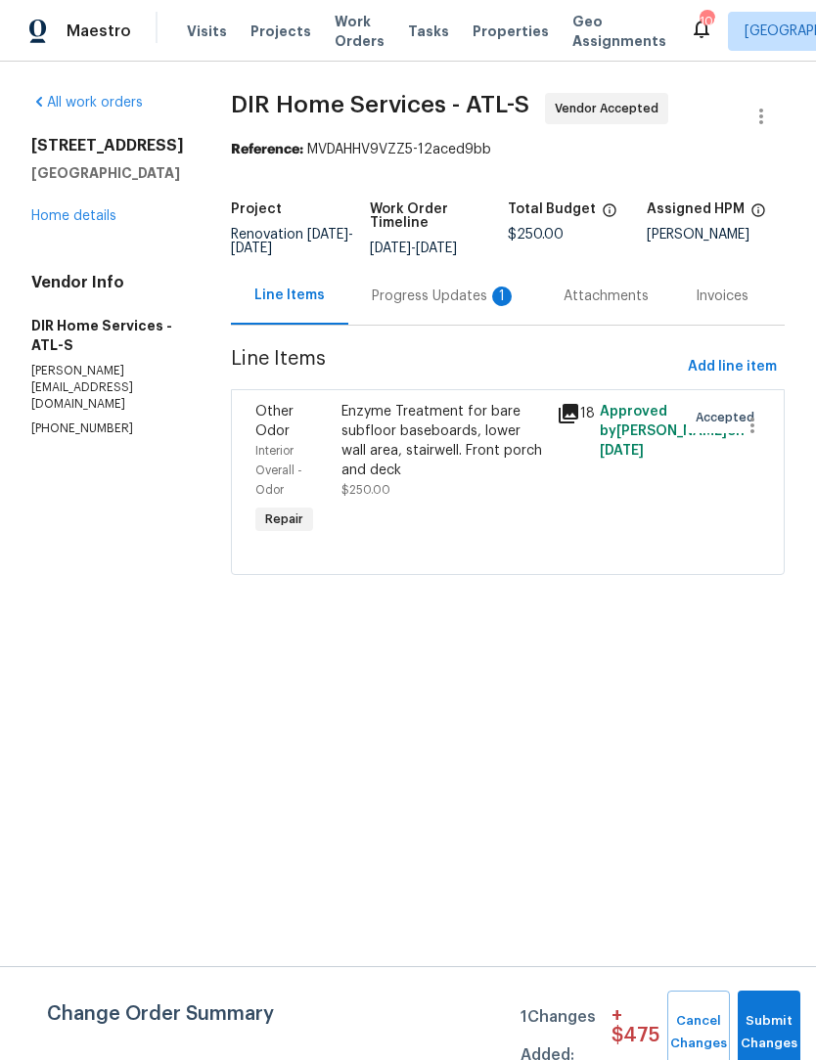
click at [477, 305] on div "Progress Updates 1" at bounding box center [444, 297] width 145 height 20
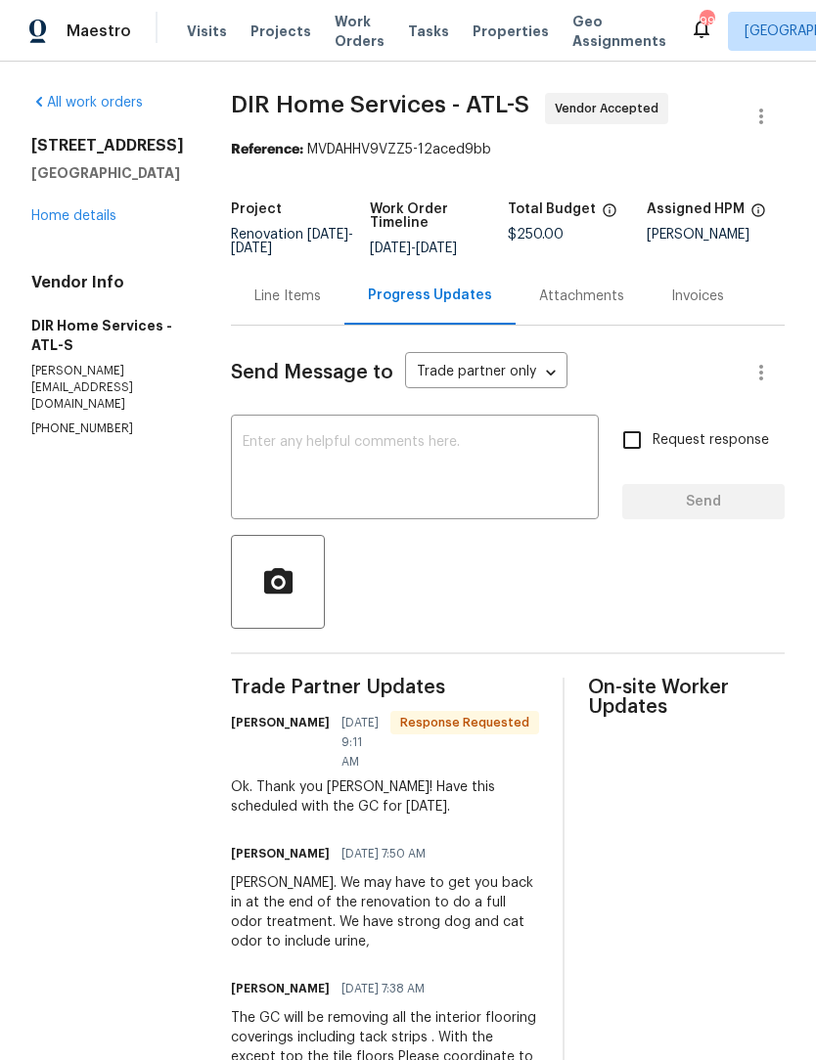
click at [524, 472] on textarea at bounding box center [415, 469] width 344 height 68
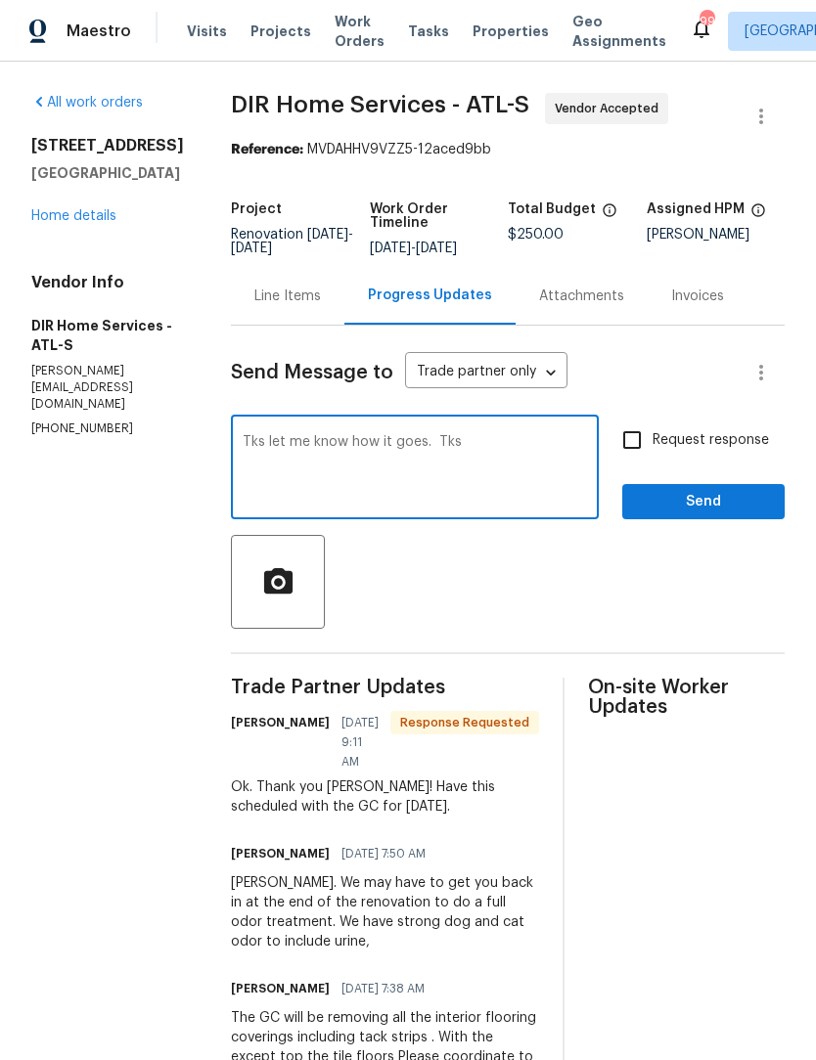
type textarea "Tks let me know how it goes. Tks"
click at [635, 461] on input "Request response" at bounding box center [631, 439] width 41 height 41
checkbox input "true"
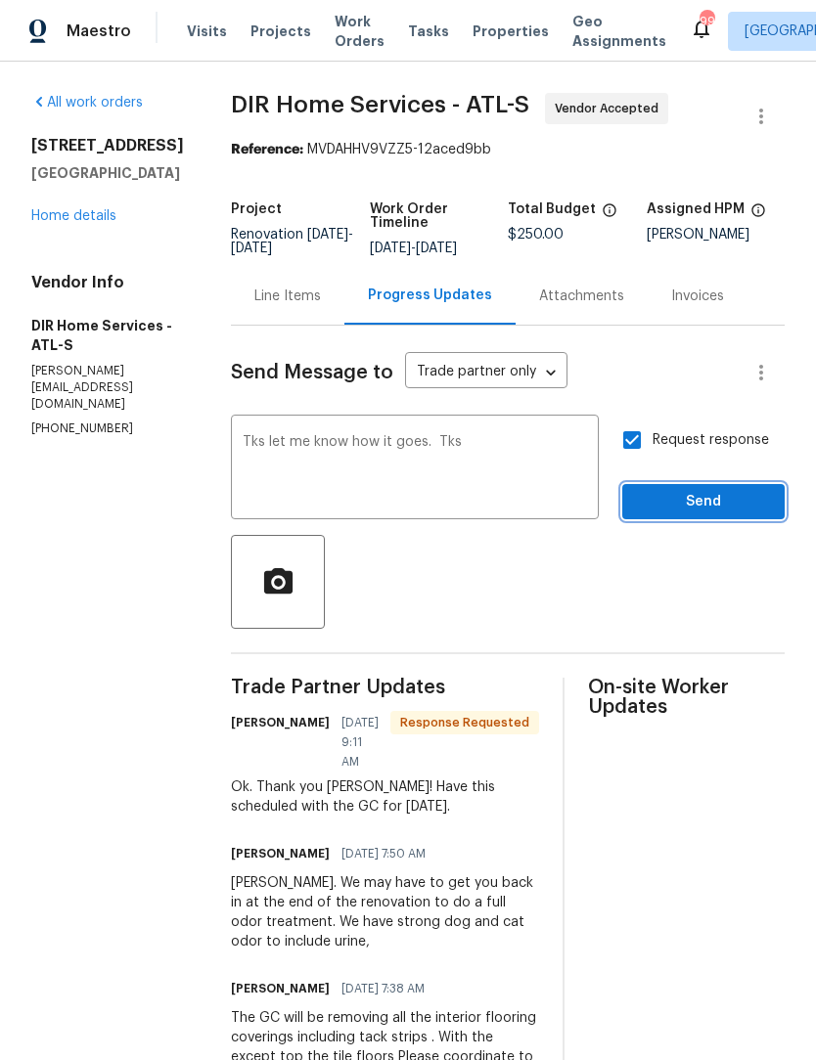
click at [694, 514] on span "Send" at bounding box center [703, 502] width 131 height 24
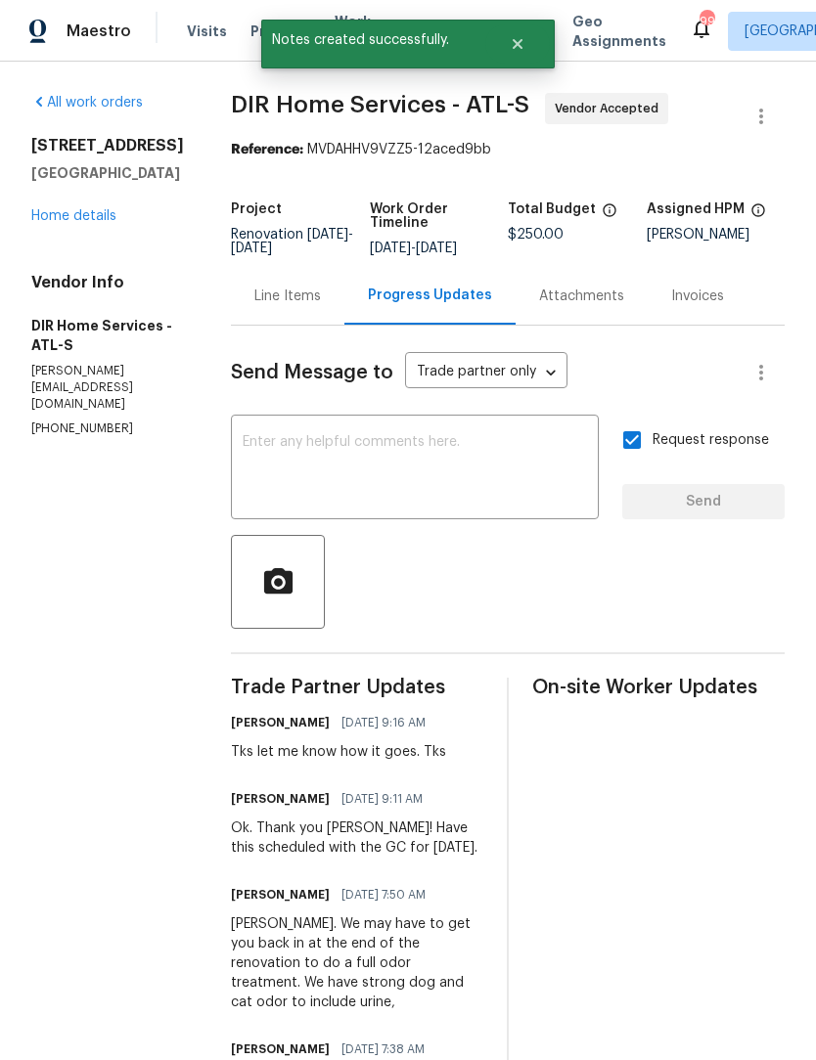
click at [86, 212] on link "Home details" at bounding box center [73, 216] width 85 height 14
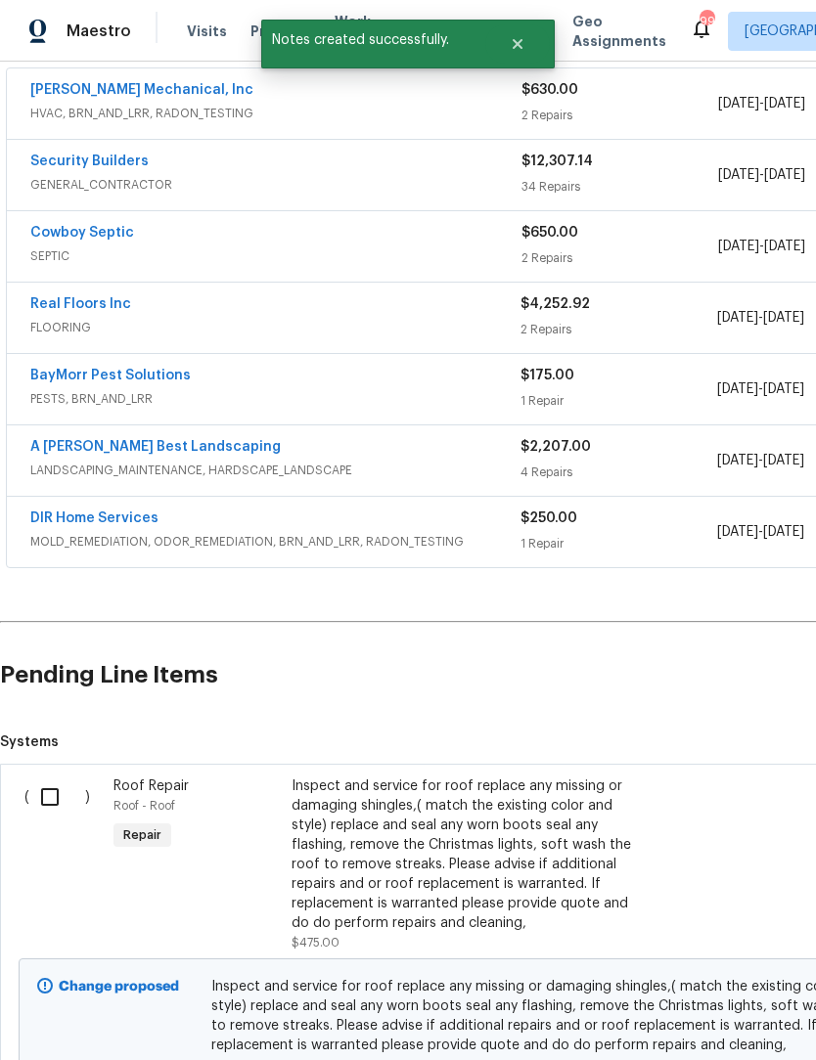
scroll to position [369, 0]
click at [56, 799] on input "checkbox" at bounding box center [57, 796] width 56 height 41
checkbox input "true"
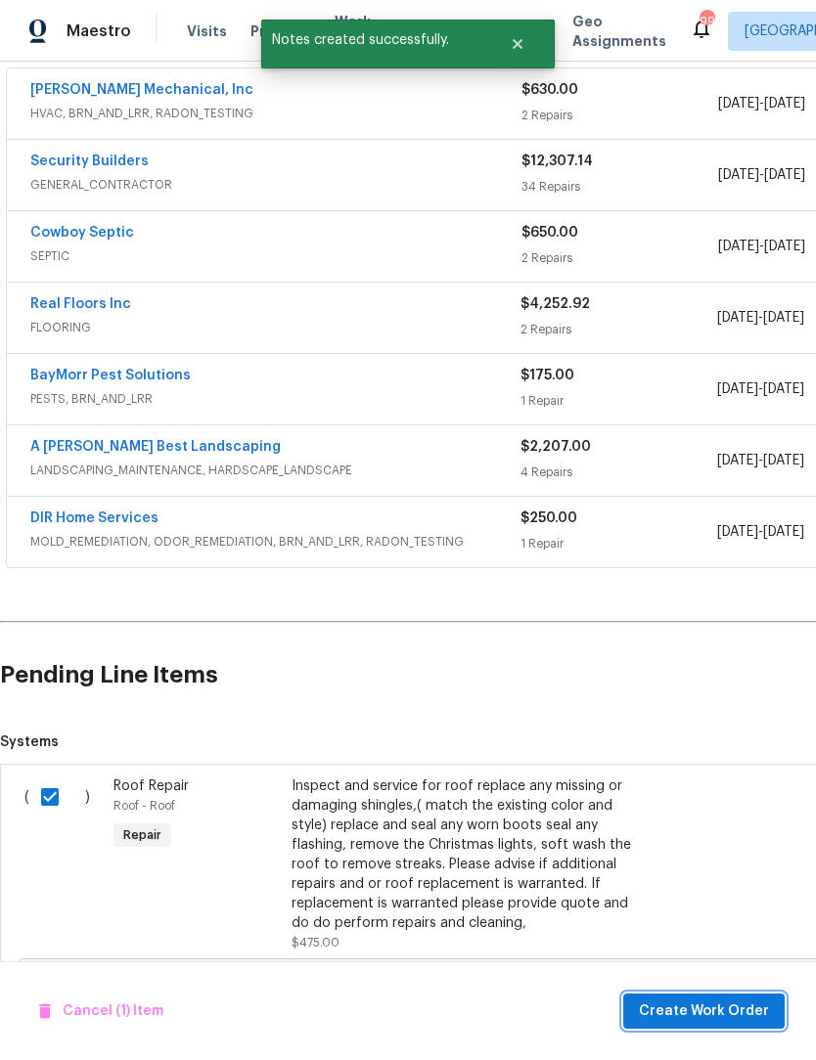
click at [724, 999] on span "Create Work Order" at bounding box center [704, 1011] width 130 height 24
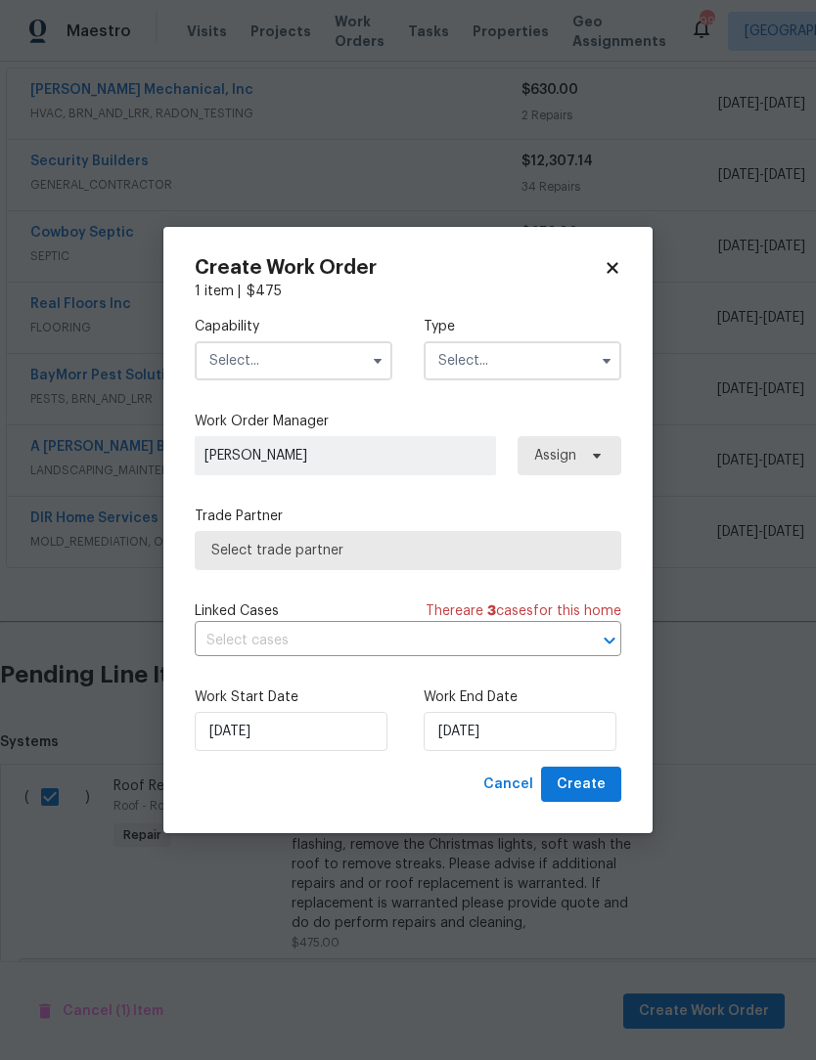
click at [376, 355] on icon "button" at bounding box center [378, 361] width 16 height 16
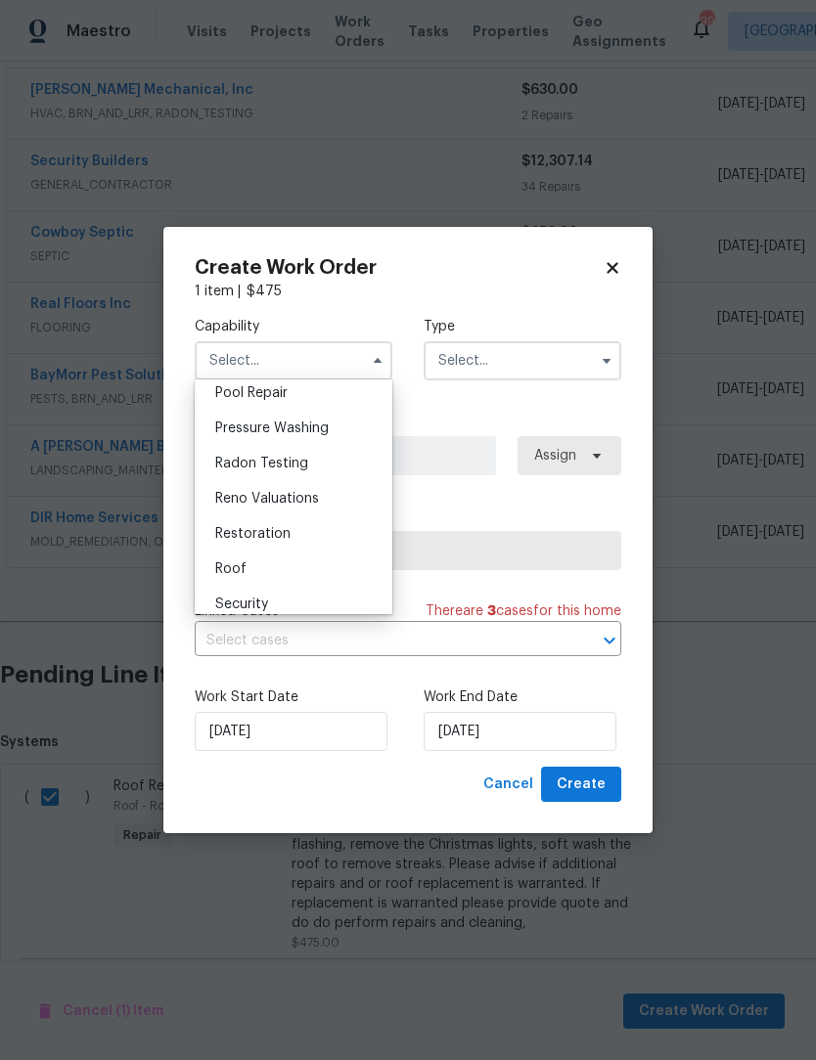
scroll to position [1831, 0]
click at [255, 573] on div "Roof" at bounding box center [293, 565] width 188 height 35
type input "Roof"
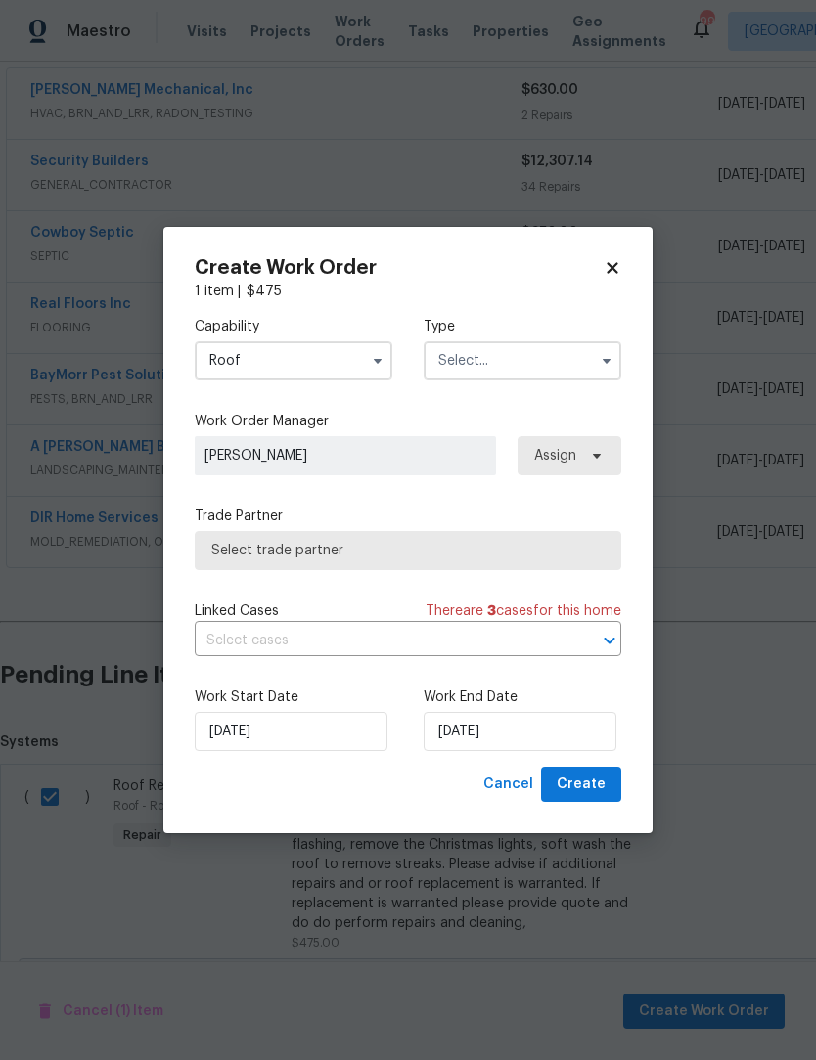
click at [608, 359] on icon "button" at bounding box center [606, 361] width 8 height 5
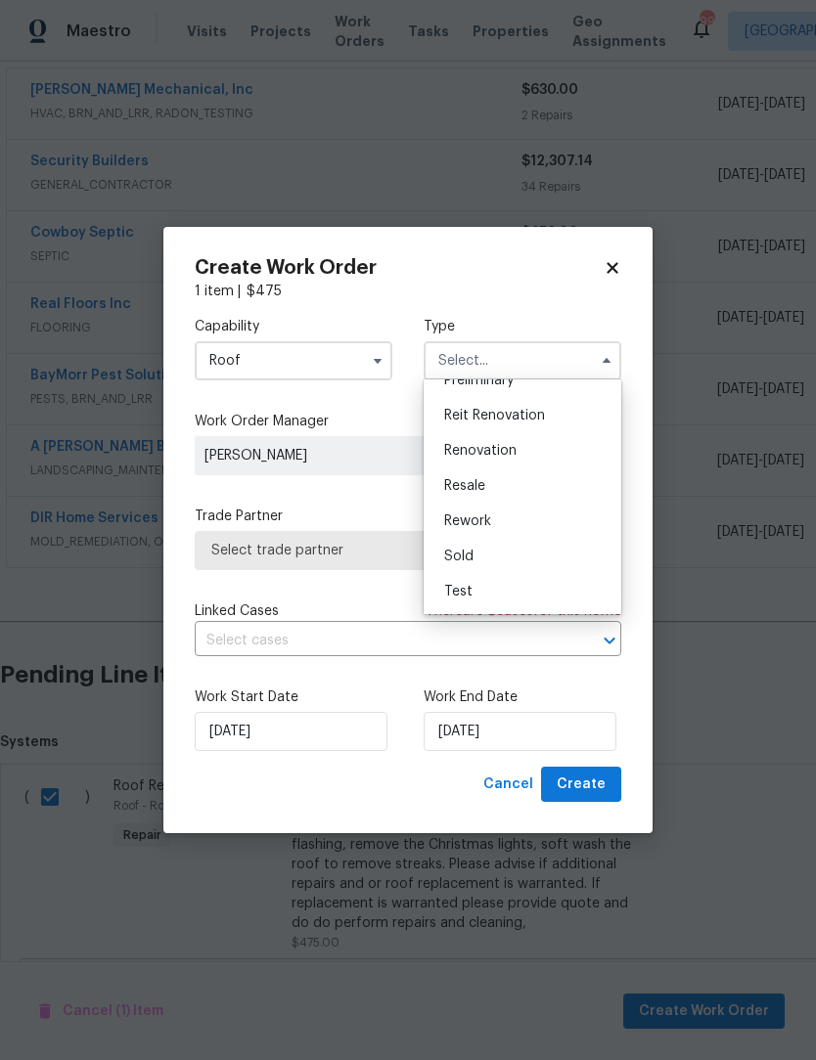
scroll to position [444, 0]
click at [519, 451] on div "Renovation" at bounding box center [522, 450] width 188 height 35
type input "Renovation"
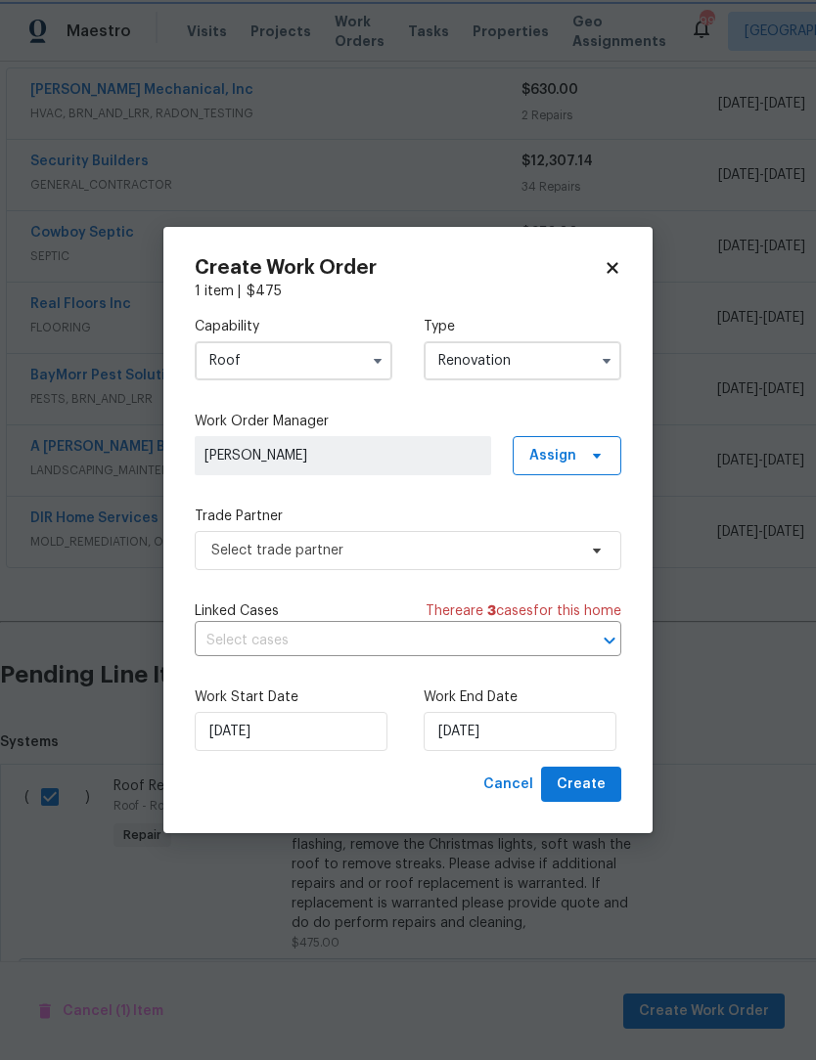
scroll to position [0, 0]
click at [516, 733] on input "[DATE]" at bounding box center [519, 731] width 193 height 39
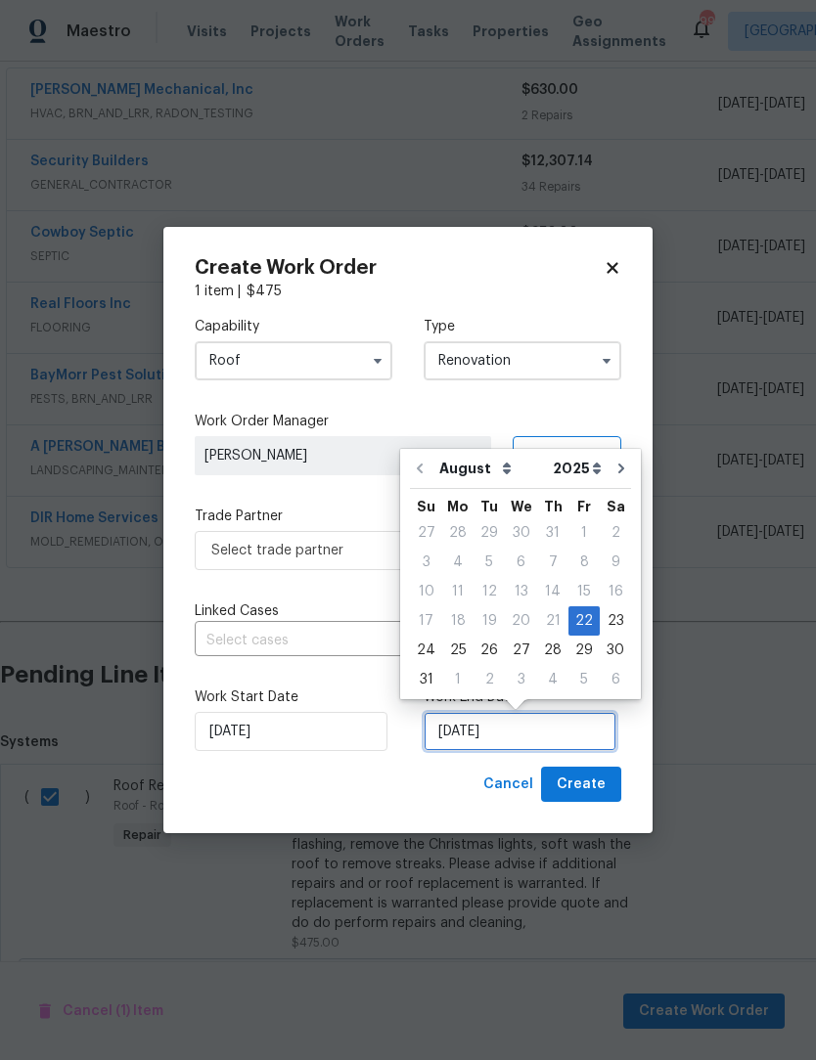
scroll to position [36, 0]
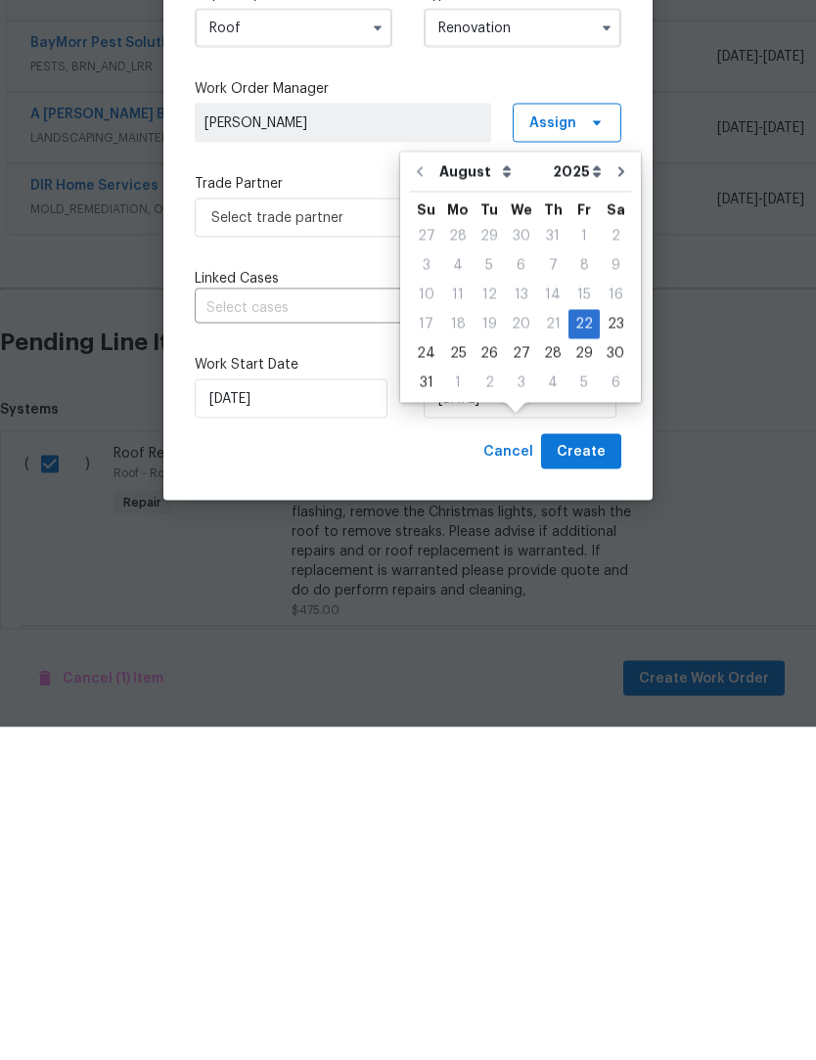
click at [588, 673] on div "29" at bounding box center [583, 686] width 31 height 27
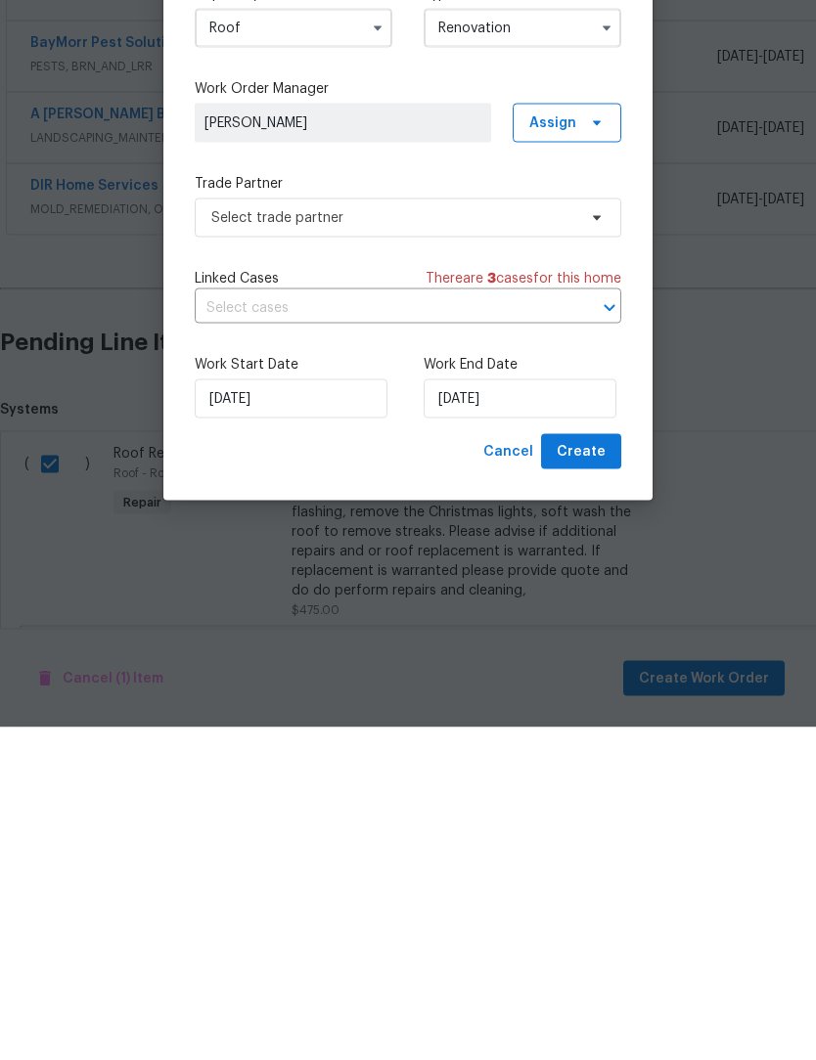
type input "[DATE]"
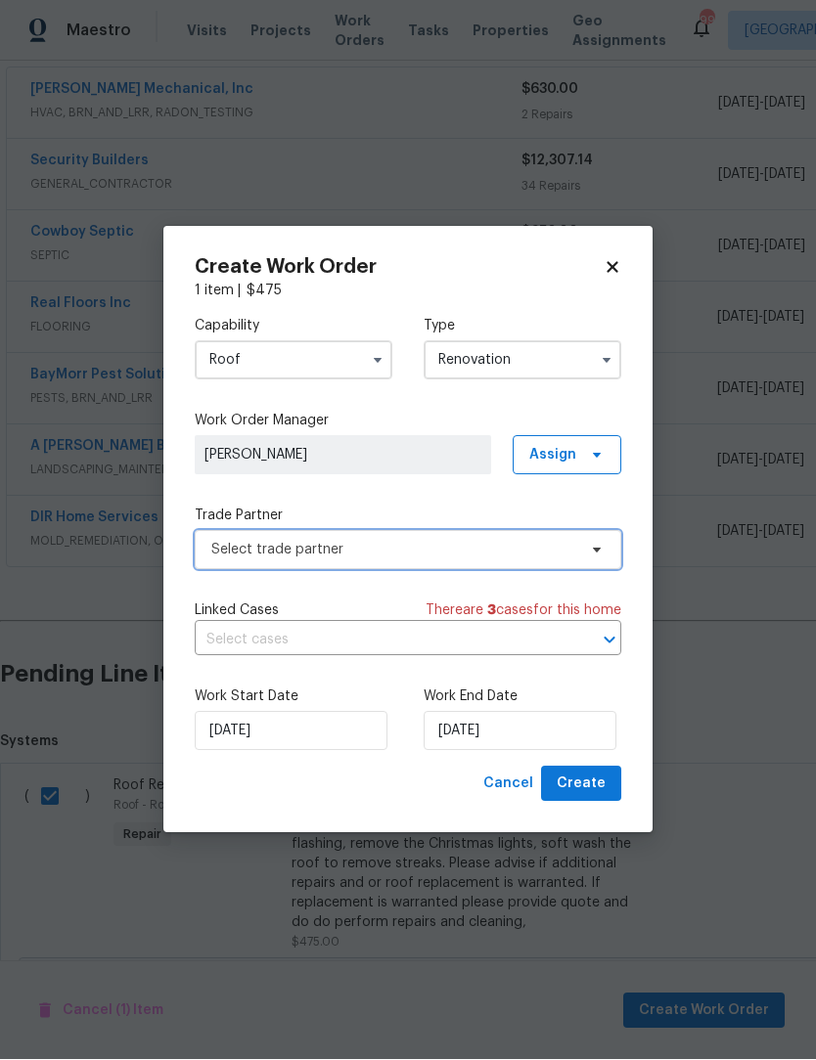
click at [597, 543] on icon at bounding box center [597, 551] width 16 height 16
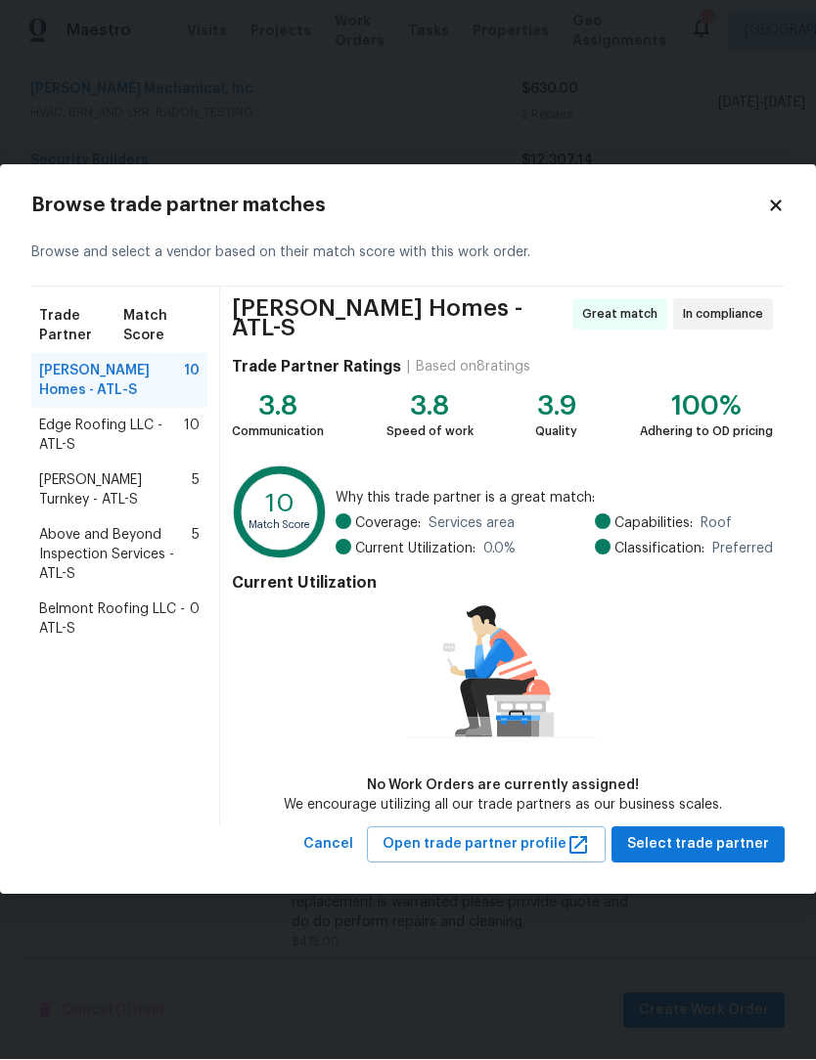
click at [122, 442] on span "Edge Roofing LLC - ATL-S" at bounding box center [111, 436] width 145 height 39
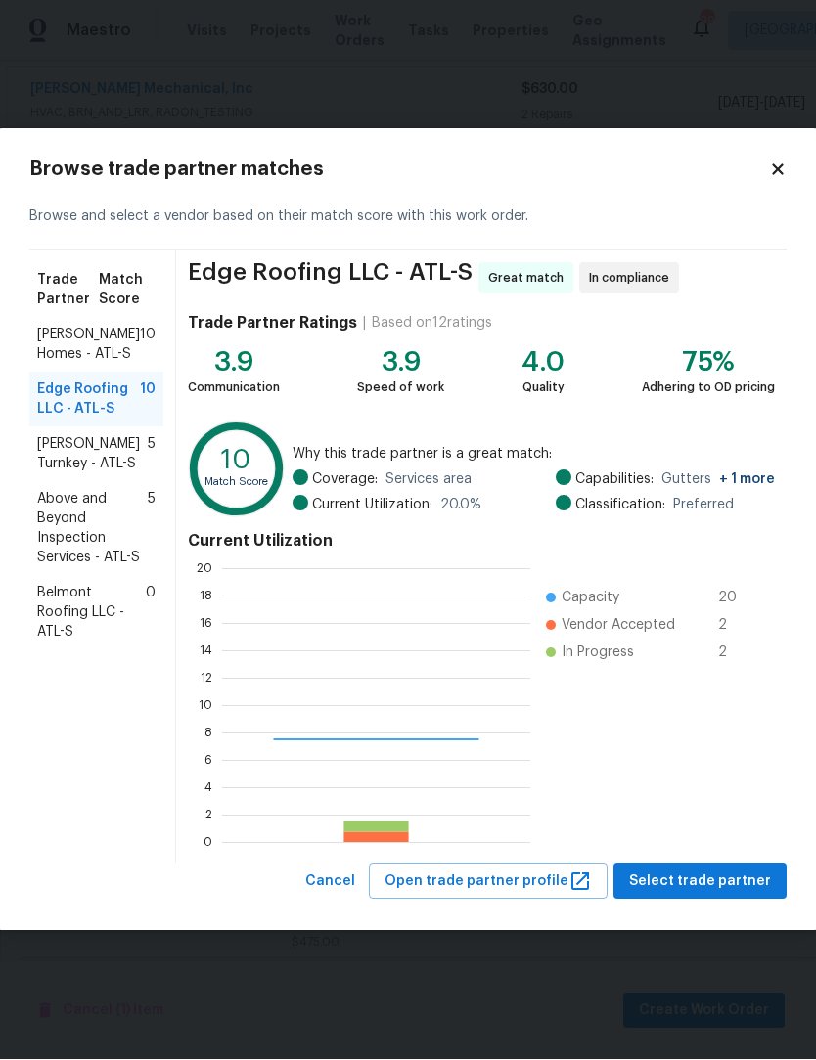
scroll to position [274, 308]
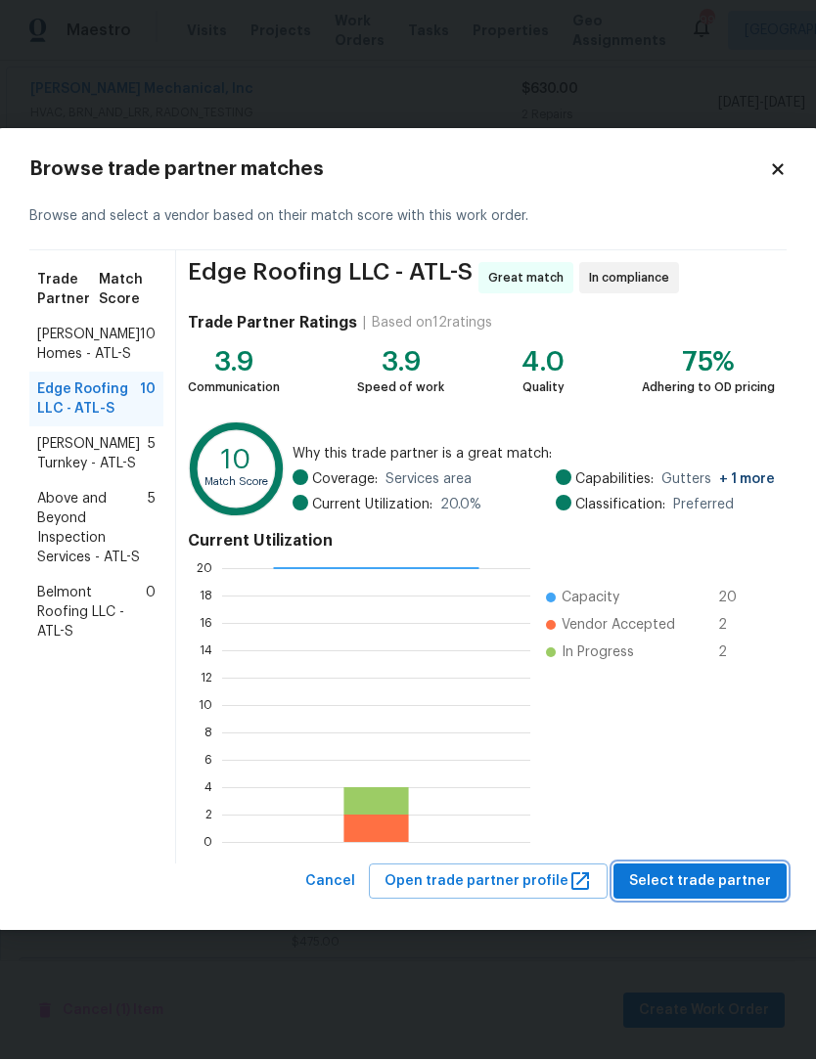
click at [724, 878] on span "Select trade partner" at bounding box center [700, 882] width 142 height 24
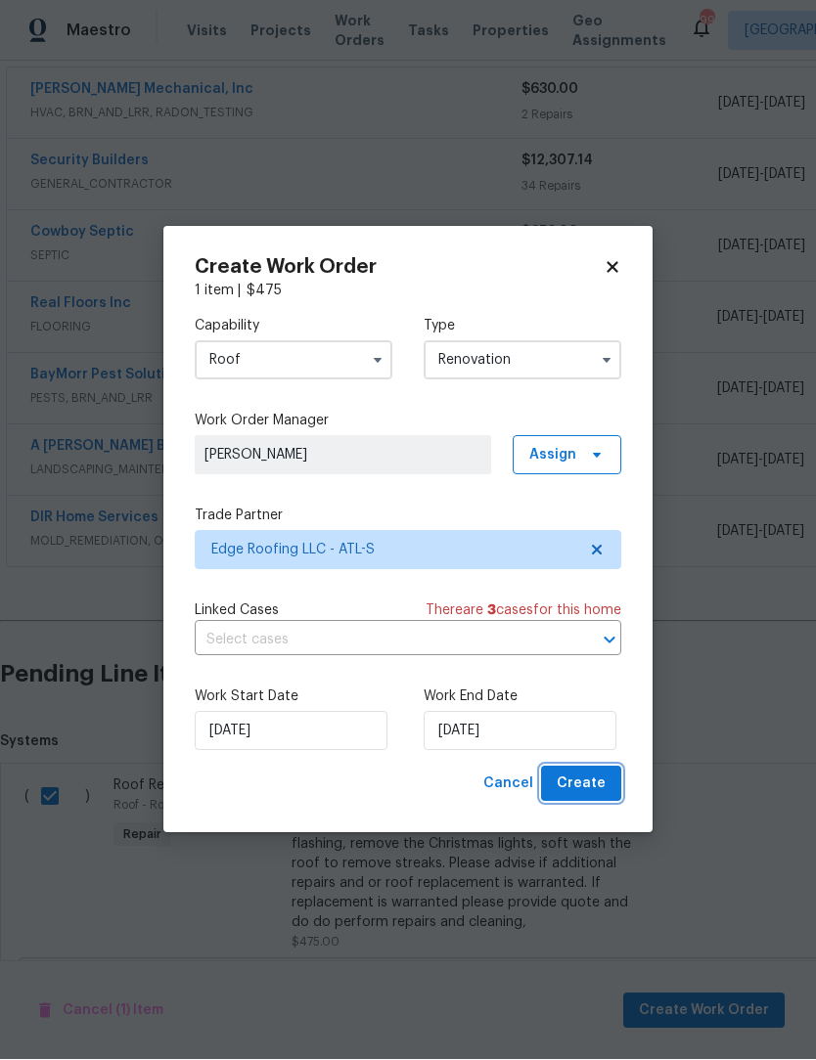
click at [597, 788] on span "Create" at bounding box center [580, 784] width 49 height 24
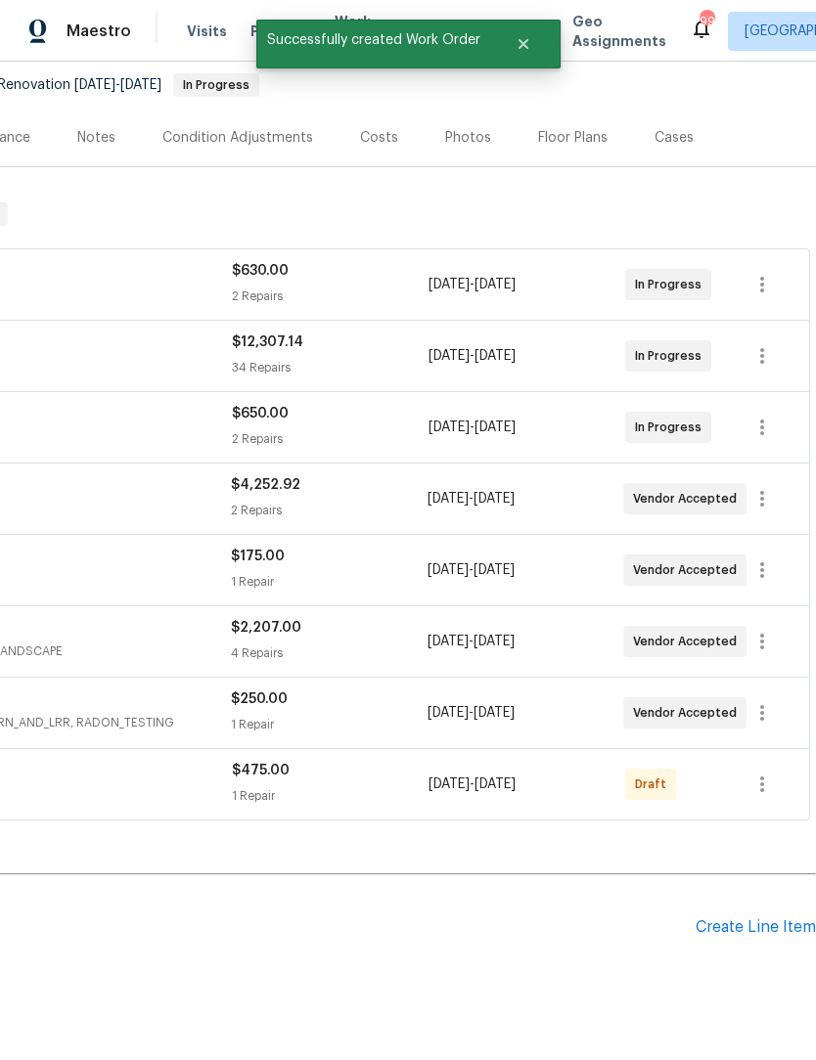
scroll to position [188, 289]
click at [762, 776] on icon "button" at bounding box center [762, 784] width 4 height 16
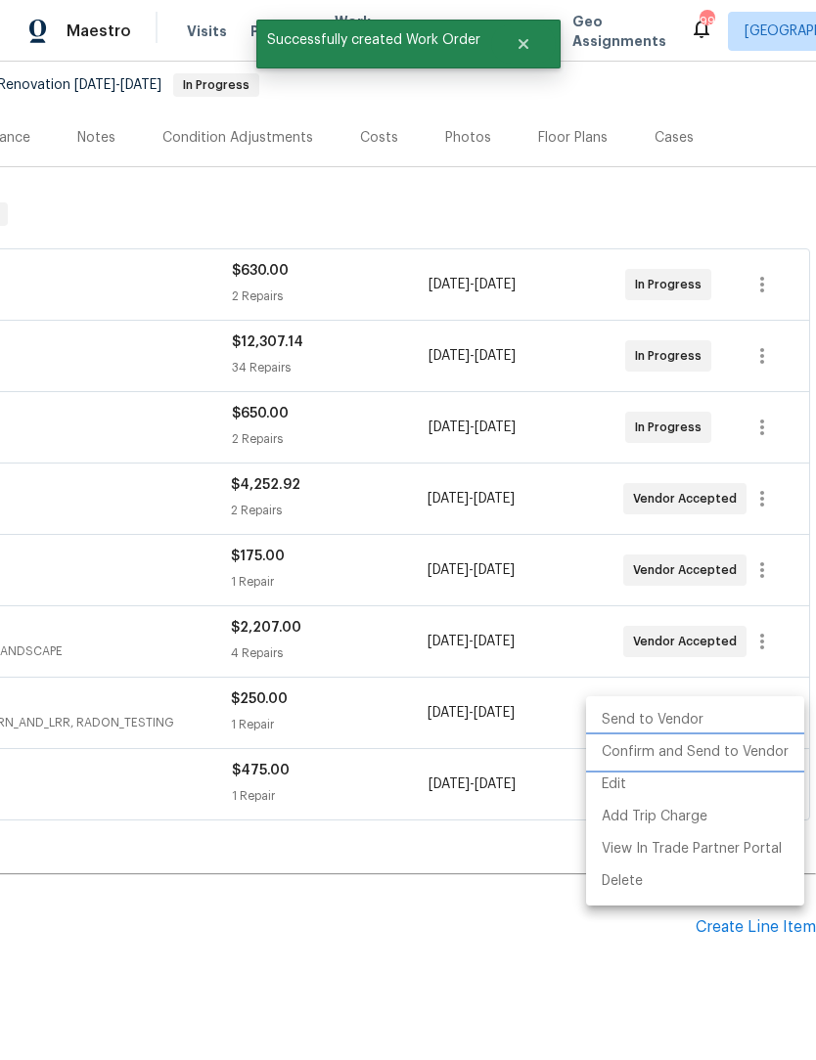
click at [755, 753] on li "Confirm and Send to Vendor" at bounding box center [695, 752] width 218 height 32
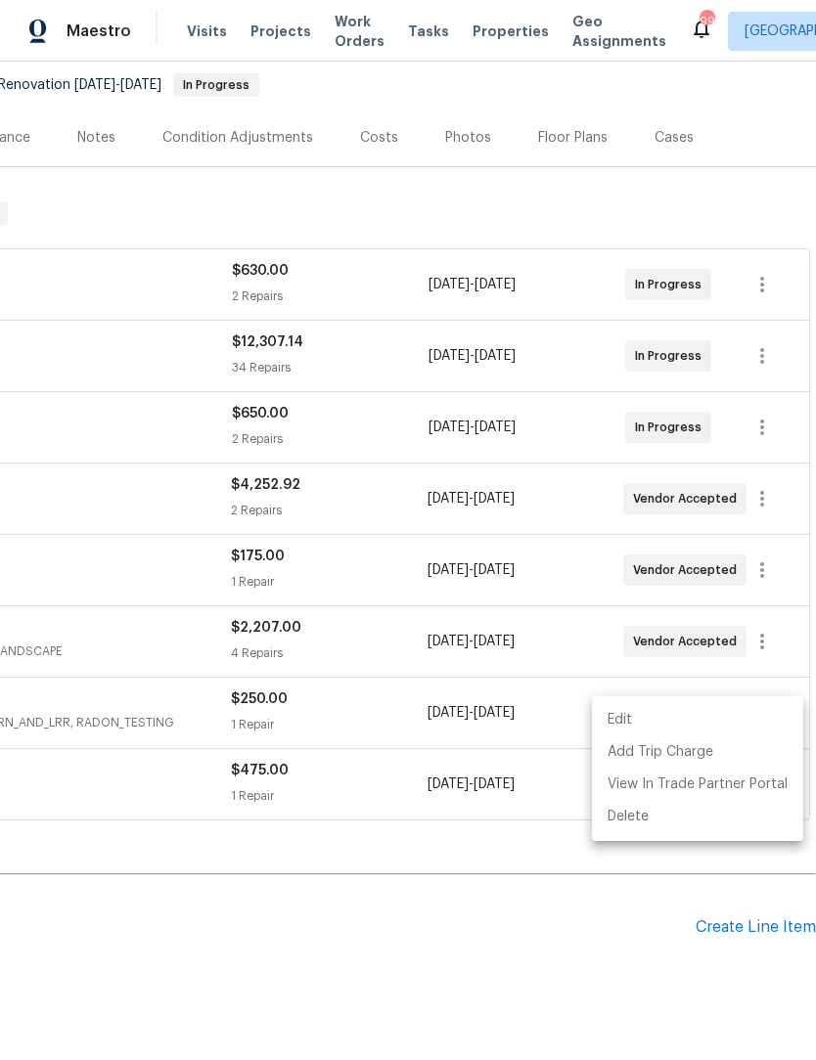
click at [507, 956] on div at bounding box center [408, 530] width 816 height 1060
